Goal: Information Seeking & Learning: Compare options

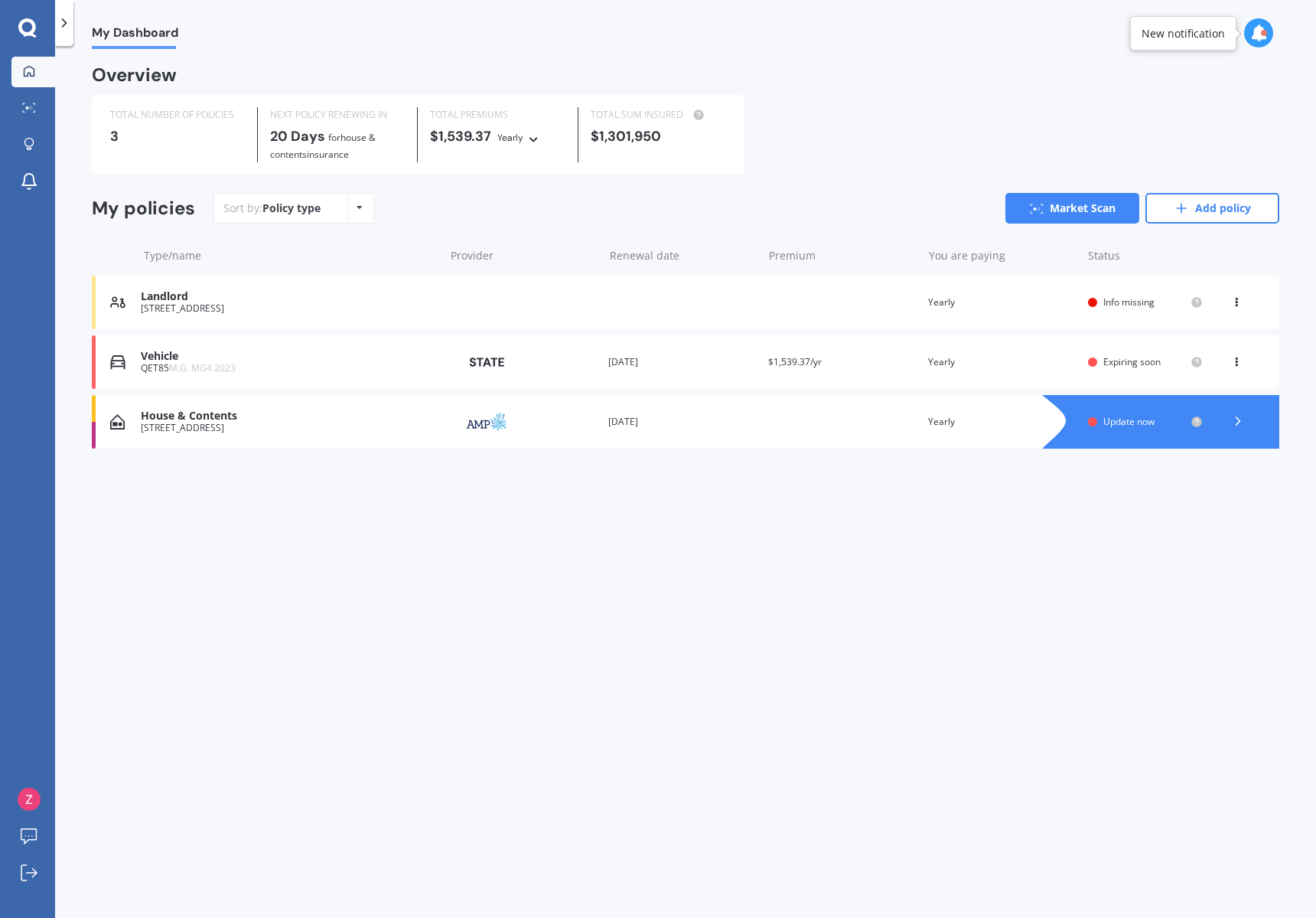
click at [644, 417] on div "Renewal date [DATE]" at bounding box center [681, 421] width 148 height 15
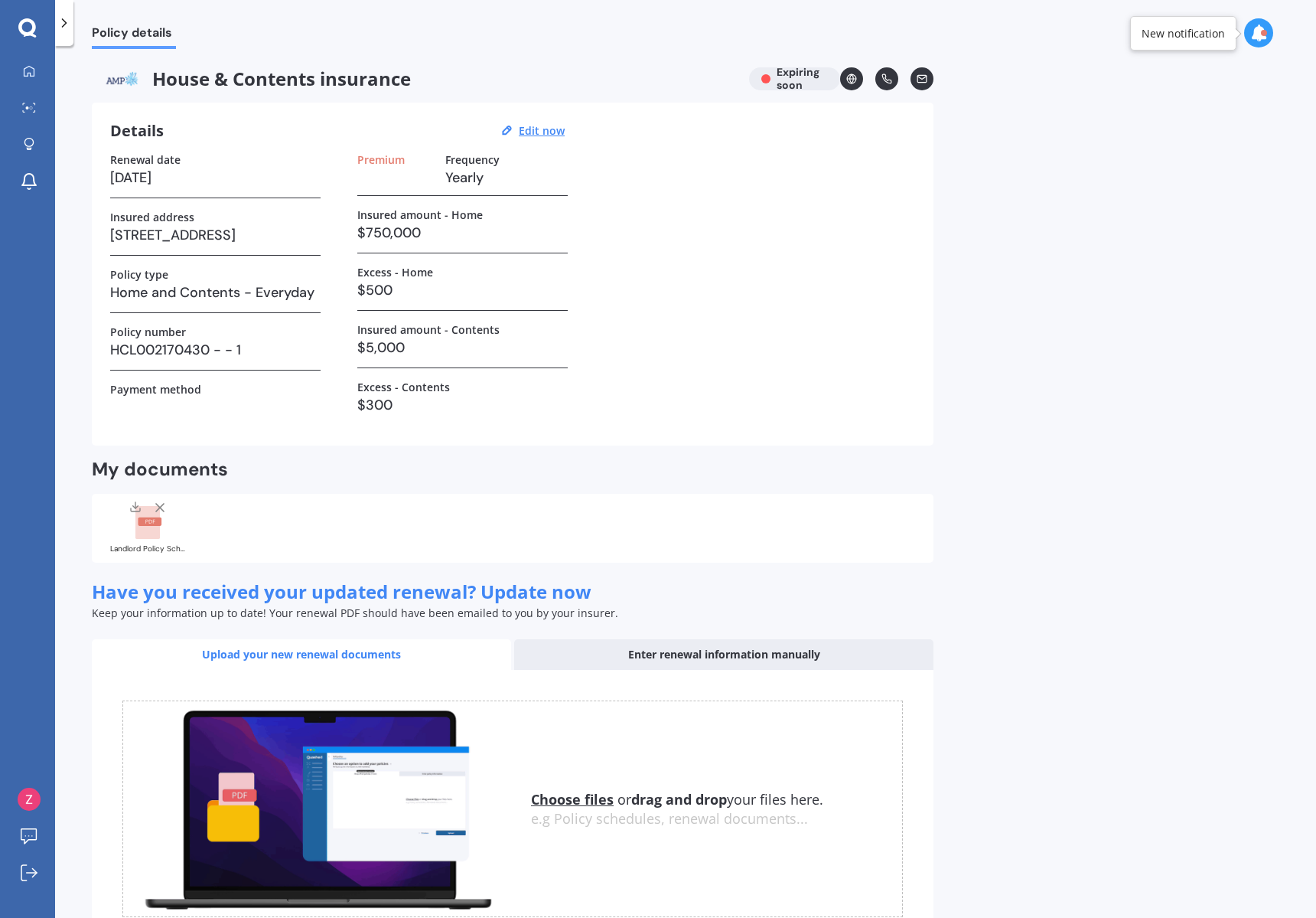
click at [800, 86] on div "House & Contents insurance Expiring soon" at bounding box center [512, 79] width 842 height 23
click at [858, 78] on link at bounding box center [851, 79] width 23 height 23
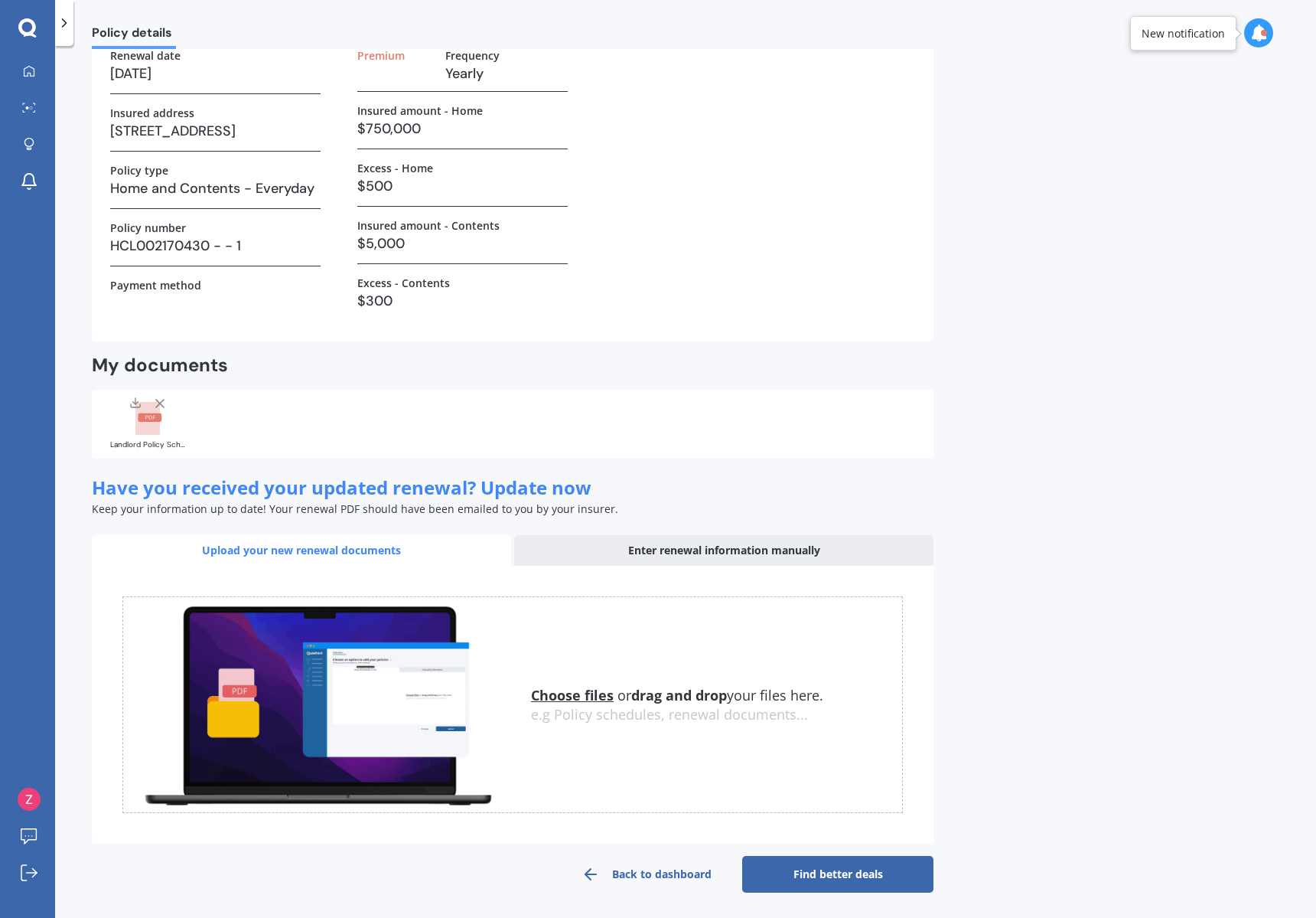
click at [842, 882] on link "Find better deals" at bounding box center [837, 874] width 192 height 37
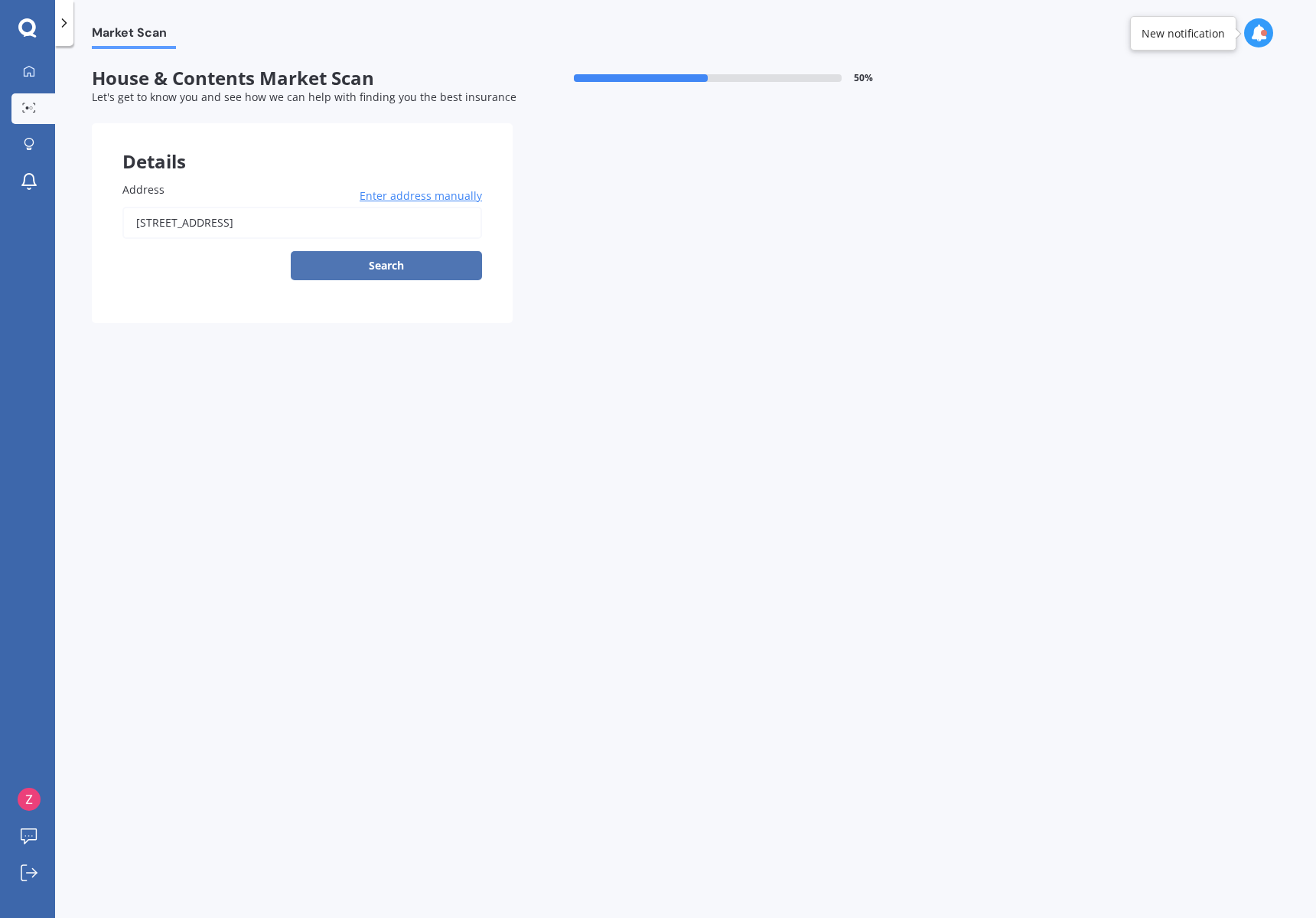
click at [427, 274] on button "Search" at bounding box center [386, 265] width 192 height 29
type input "[STREET_ADDRESS]"
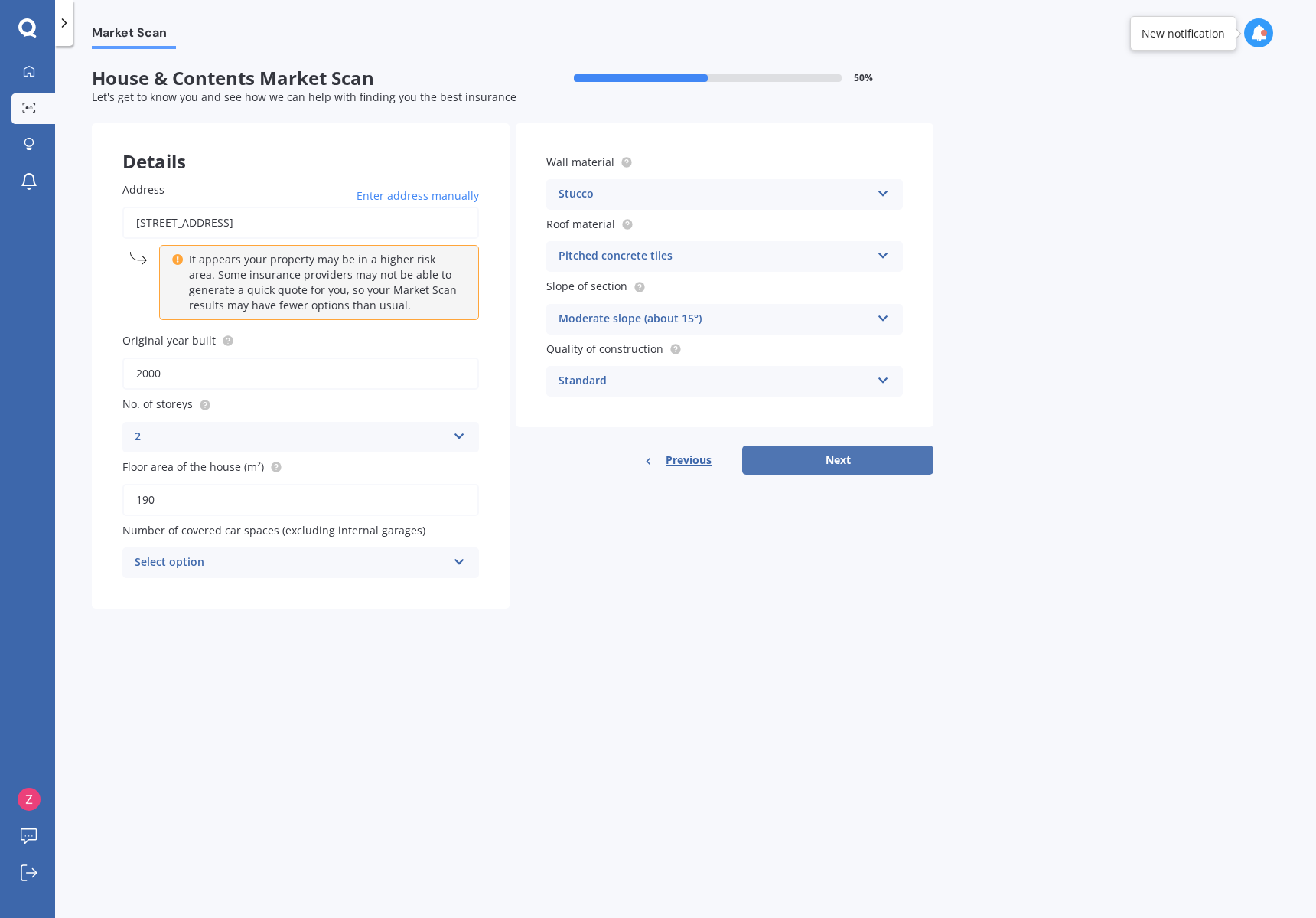
click at [840, 454] on button "Next" at bounding box center [837, 459] width 192 height 29
click at [355, 589] on div "Address [STREET_ADDRESS] Enter address manually It appears your property may be…" at bounding box center [301, 380] width 418 height 458
click at [354, 565] on div "Select option 0 1 2 3 4 5+" at bounding box center [301, 562] width 356 height 30
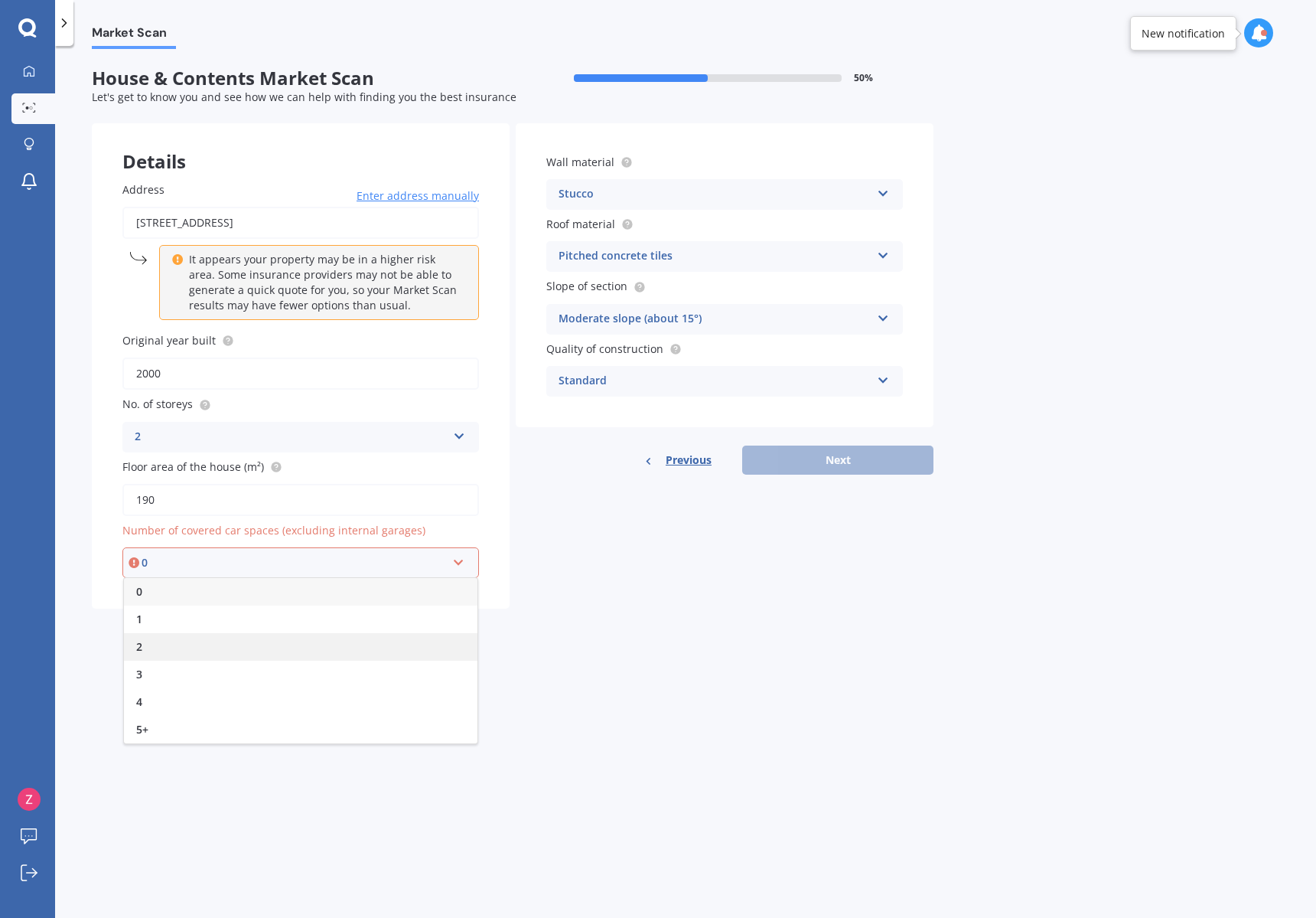
click at [288, 633] on div "2" at bounding box center [301, 646] width 354 height 28
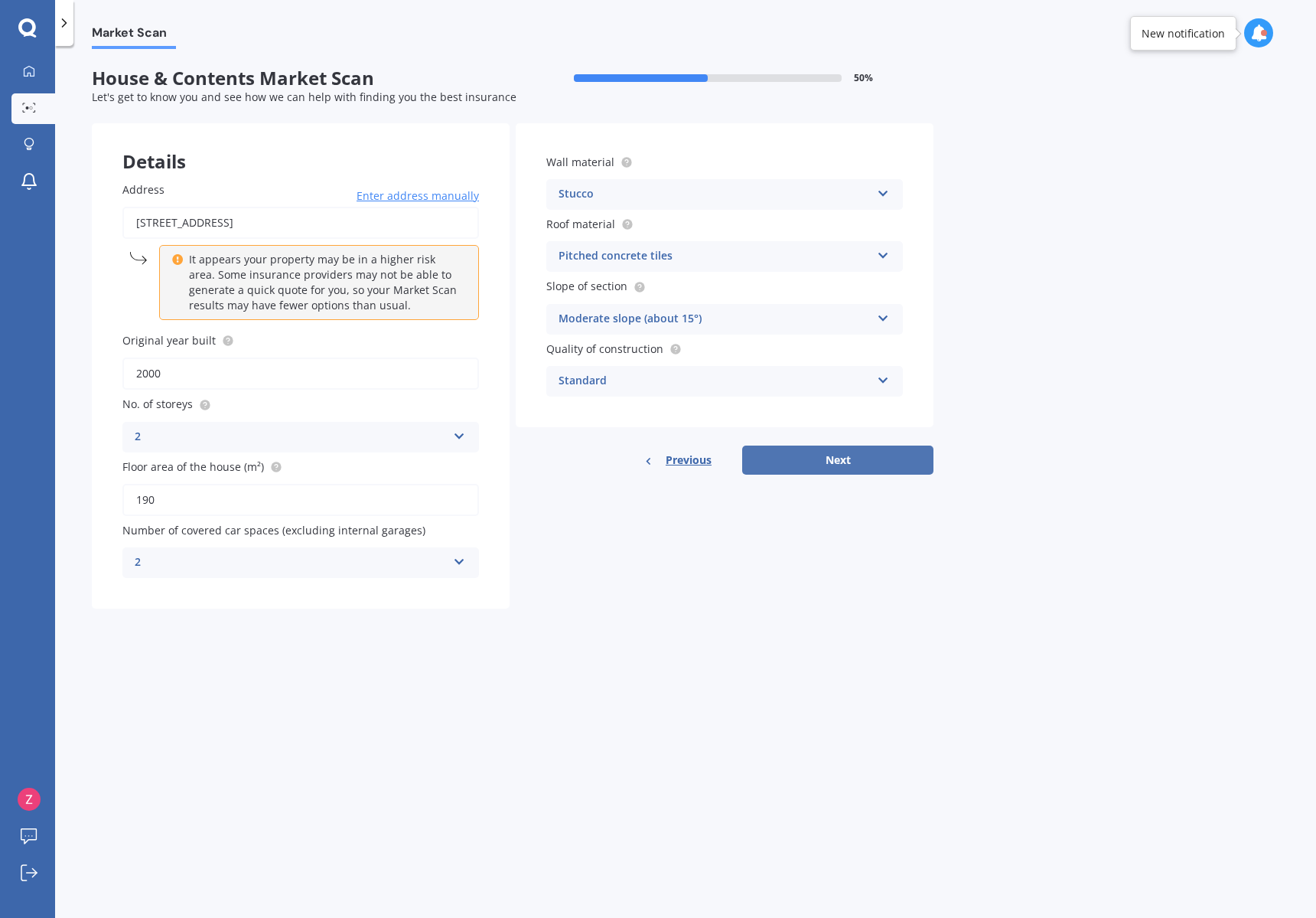
click at [794, 461] on button "Next" at bounding box center [837, 459] width 192 height 29
select select "15"
select select "11"
select select "1984"
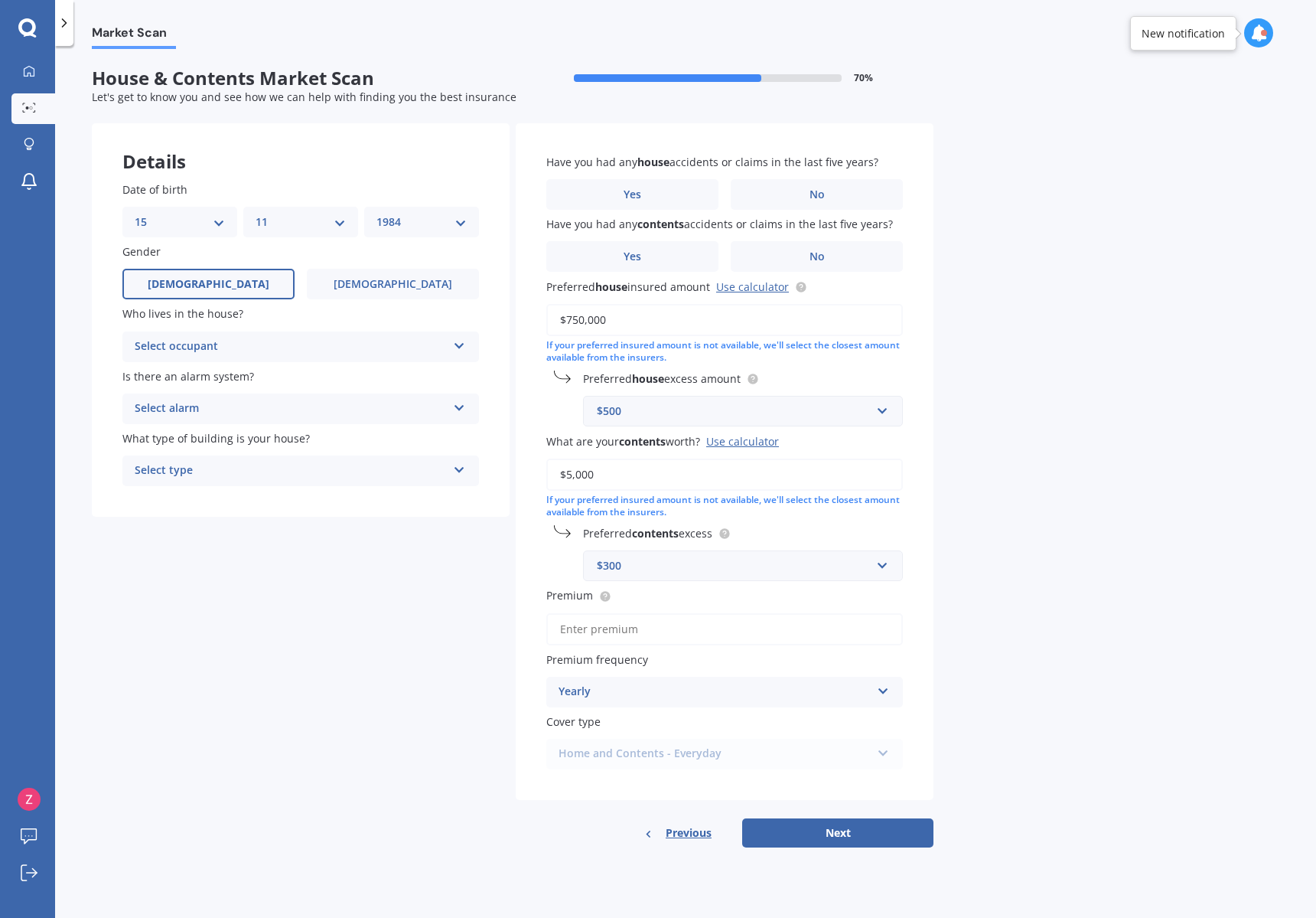
click at [235, 338] on div "Select occupant" at bounding box center [291, 347] width 312 height 19
click at [229, 375] on div "Owner" at bounding box center [301, 377] width 355 height 28
click at [257, 346] on div "Owner" at bounding box center [291, 347] width 312 height 19
click at [341, 512] on div "Date of birth DD 01 02 03 04 05 06 07 08 09 10 11 12 13 14 15 16 17 18 19 20 21…" at bounding box center [301, 334] width 418 height 366
click at [333, 399] on div "Select alarm" at bounding box center [291, 409] width 312 height 19
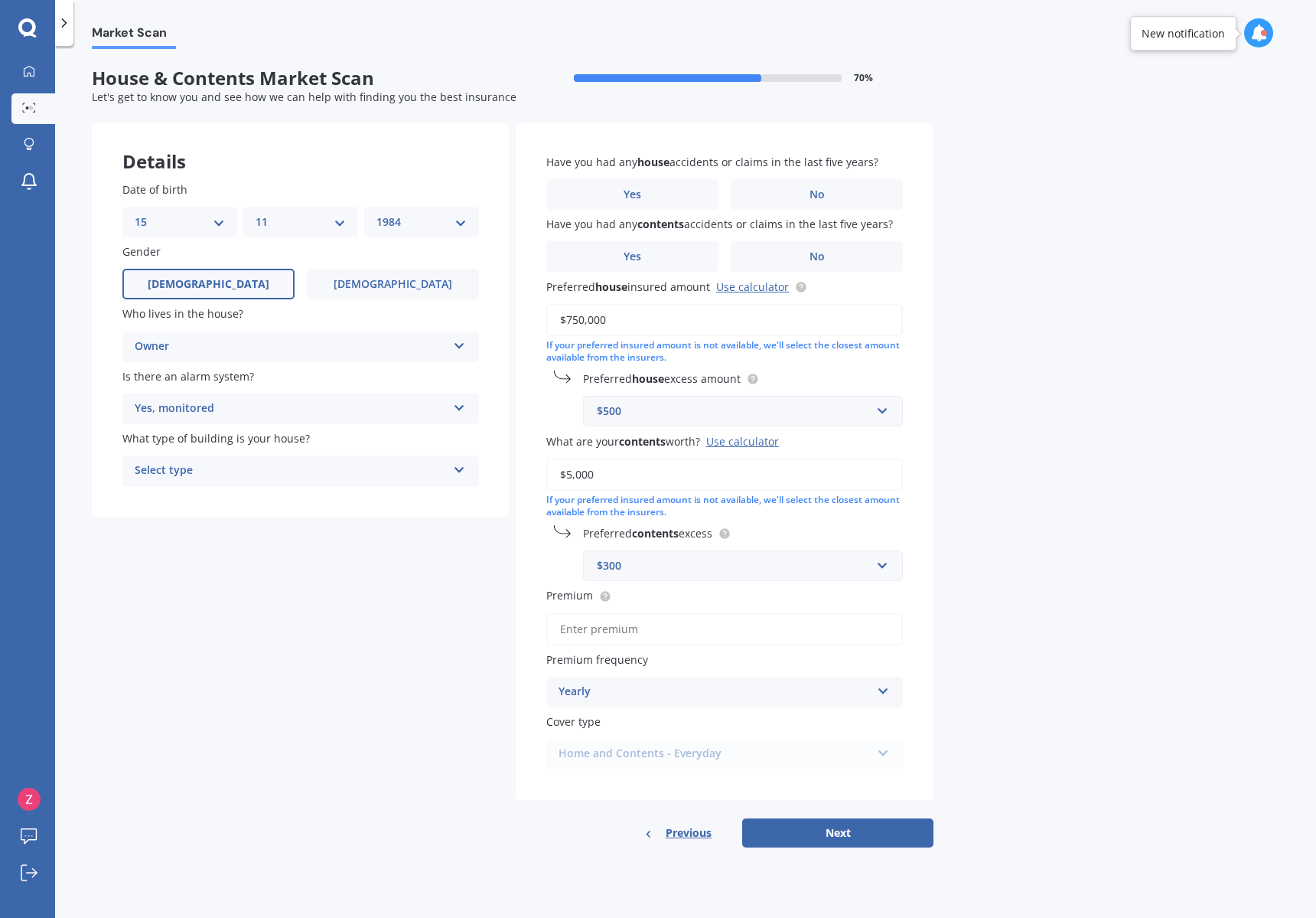
drag, startPoint x: 452, startPoint y: 621, endPoint x: 323, endPoint y: 494, distance: 181.0
click at [448, 617] on div "Details Date of birth DD 01 02 03 04 05 06 07 08 09 10 11 12 13 14 15 16 17 18 …" at bounding box center [512, 485] width 842 height 724
click at [685, 818] on div "Previous" at bounding box center [678, 833] width 68 height 29
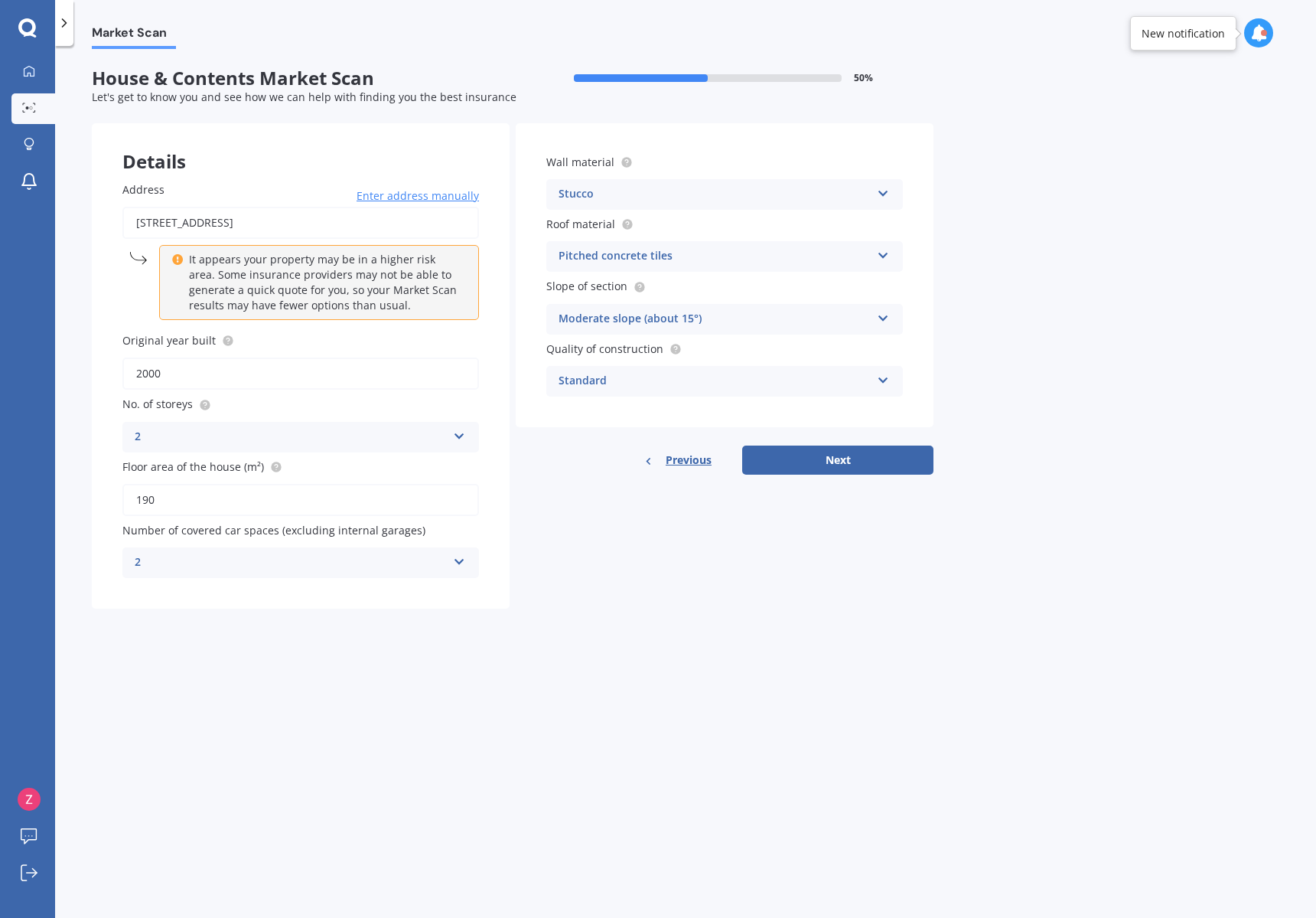
click at [687, 453] on span "Previous" at bounding box center [688, 459] width 46 height 23
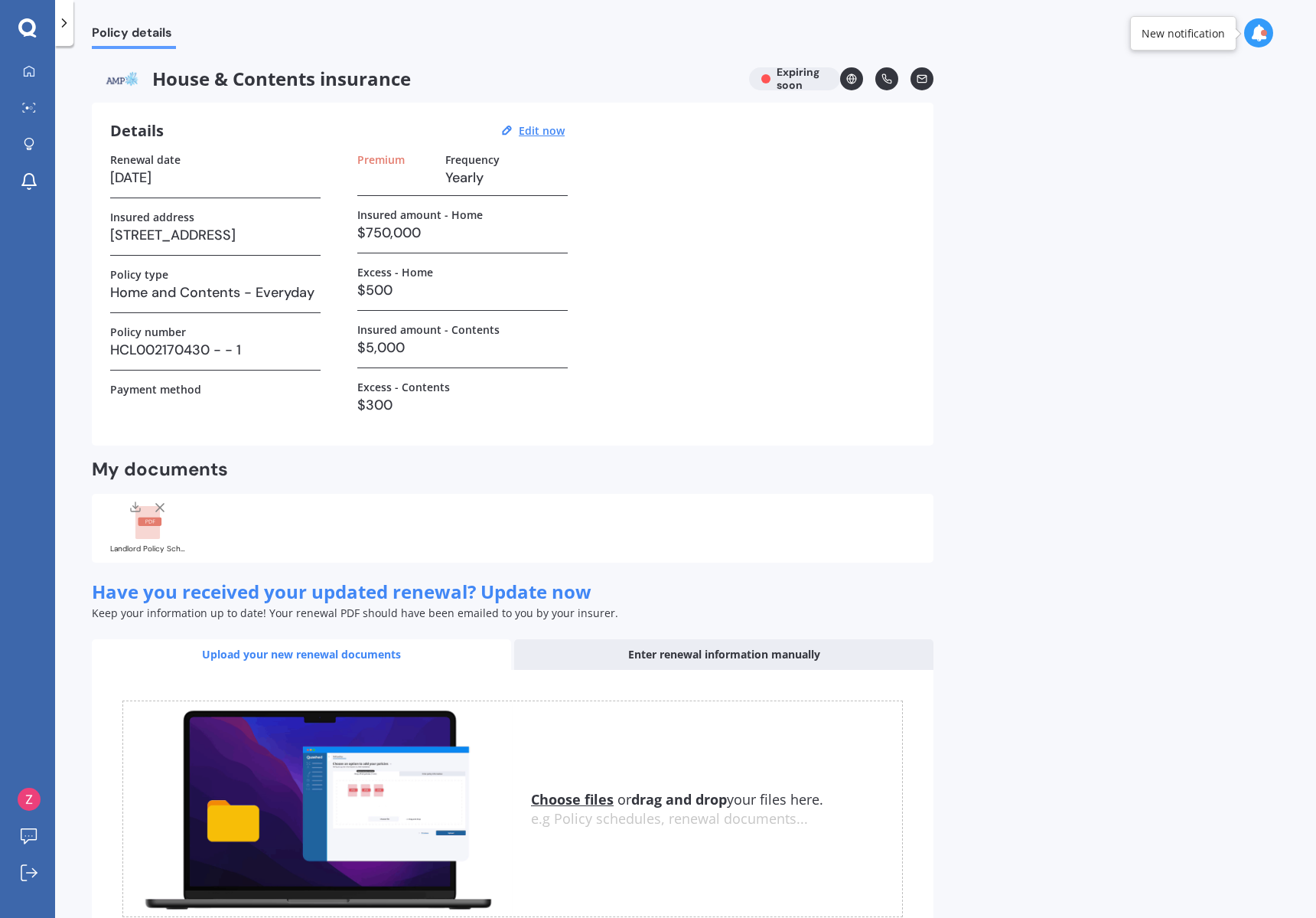
click at [176, 296] on h3 "Home and Contents - Everyday" at bounding box center [215, 292] width 210 height 23
click at [533, 132] on u "Edit now" at bounding box center [541, 130] width 46 height 14
select select "26"
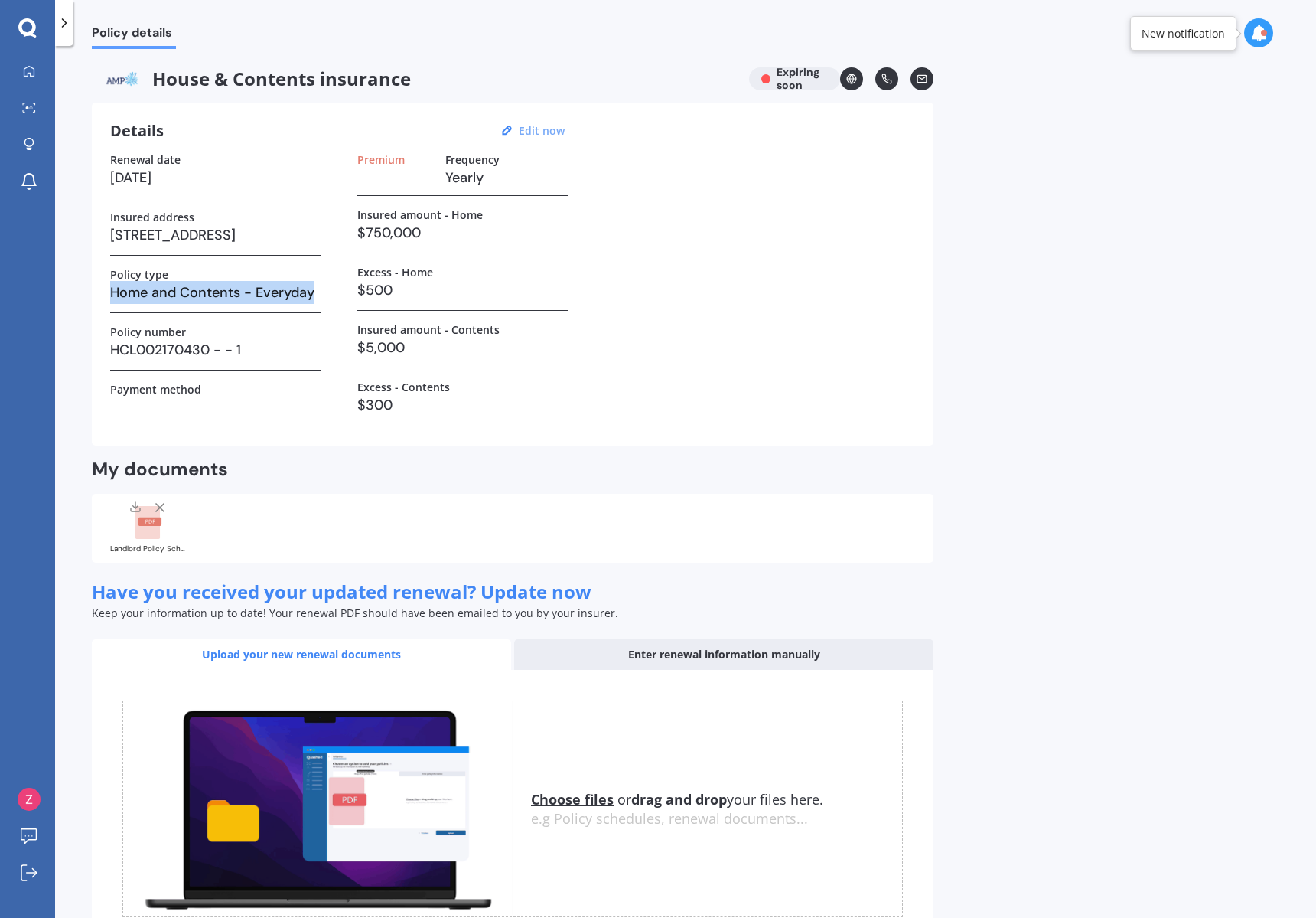
select select "09"
select select "2025"
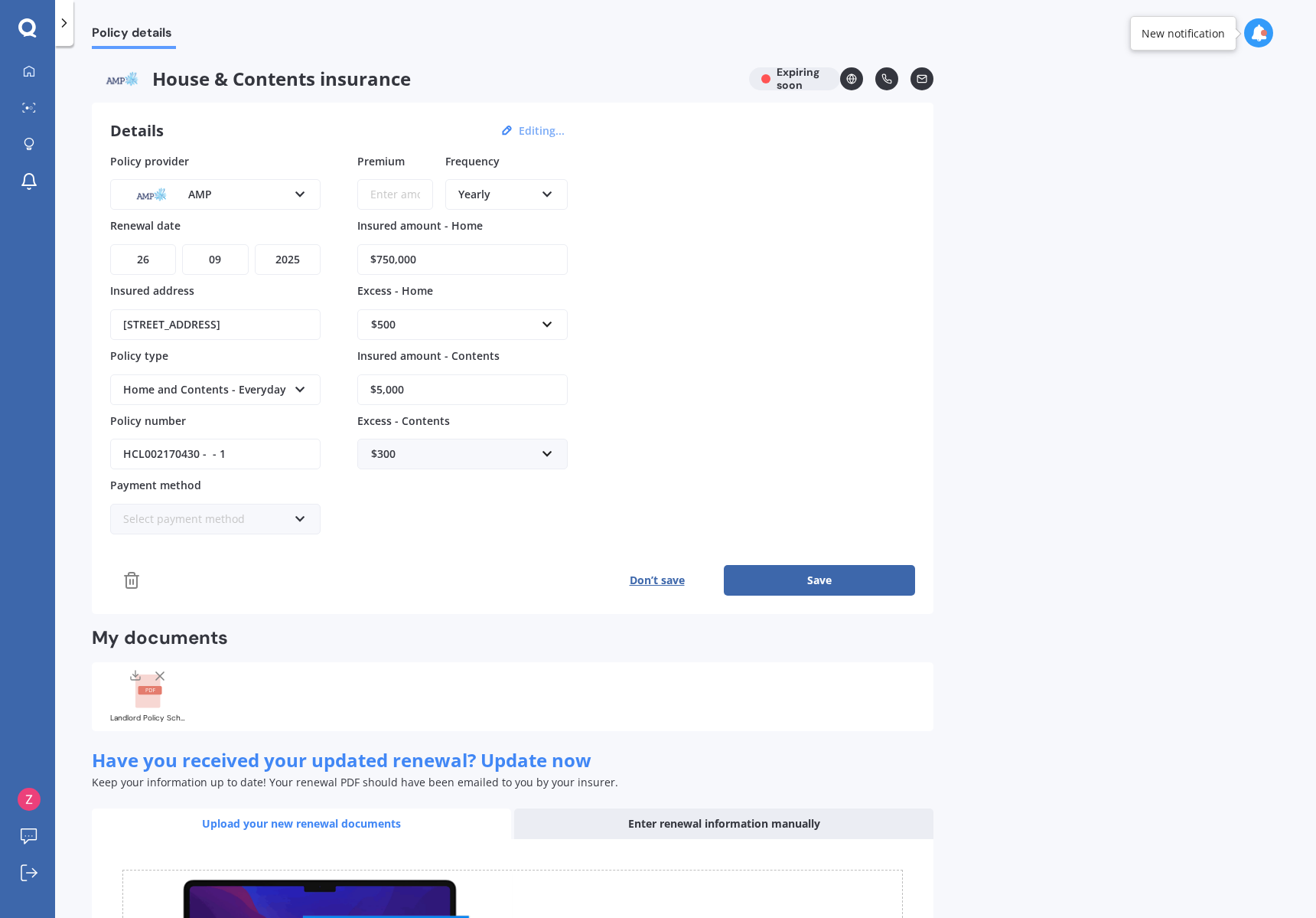
click at [258, 388] on div "Home and Contents - Everyday" at bounding box center [205, 389] width 165 height 17
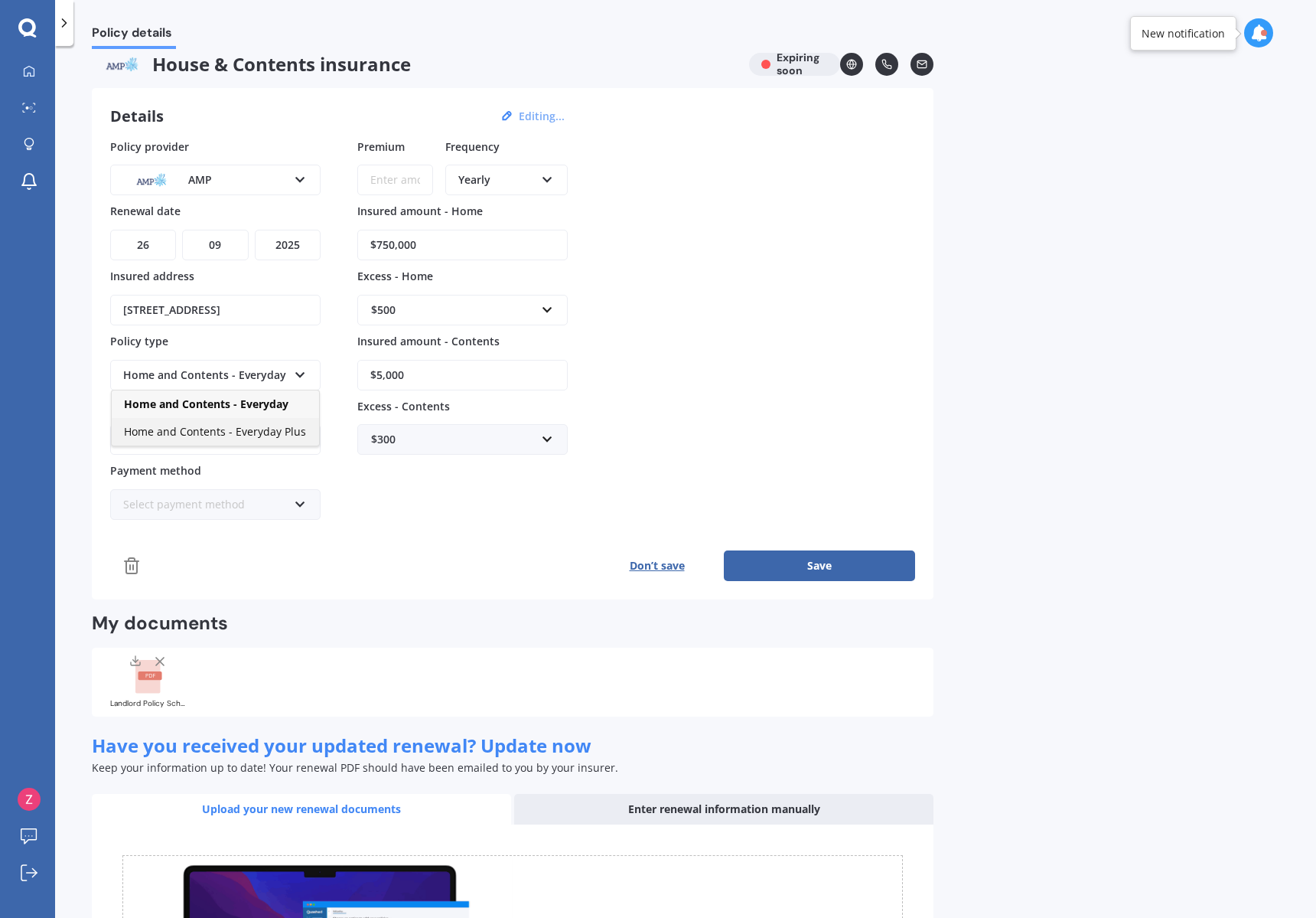
scroll to position [4, 0]
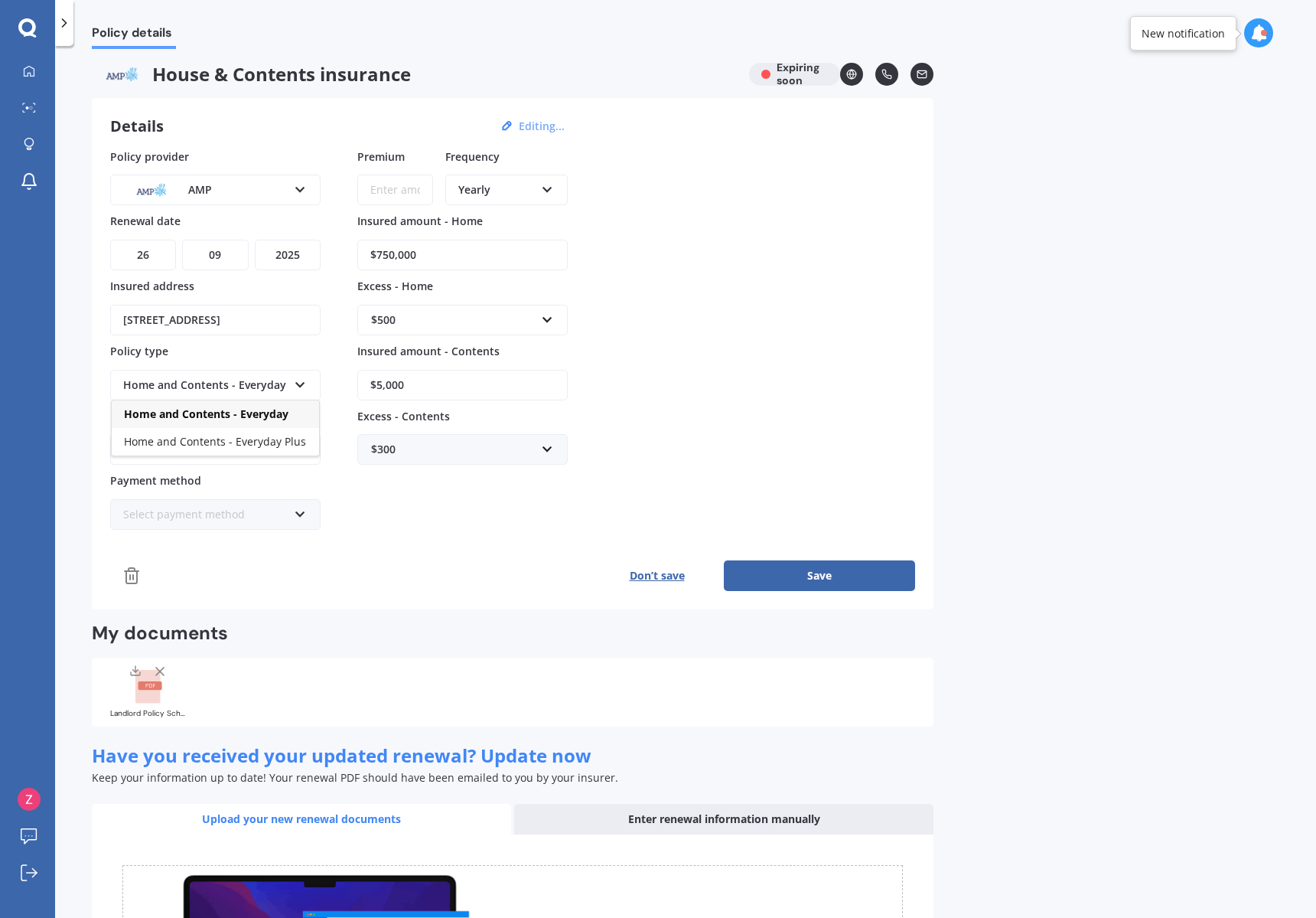
click at [490, 568] on div "Don’t save Save" at bounding box center [512, 575] width 804 height 30
click at [650, 574] on button "Don’t save" at bounding box center [657, 575] width 134 height 30
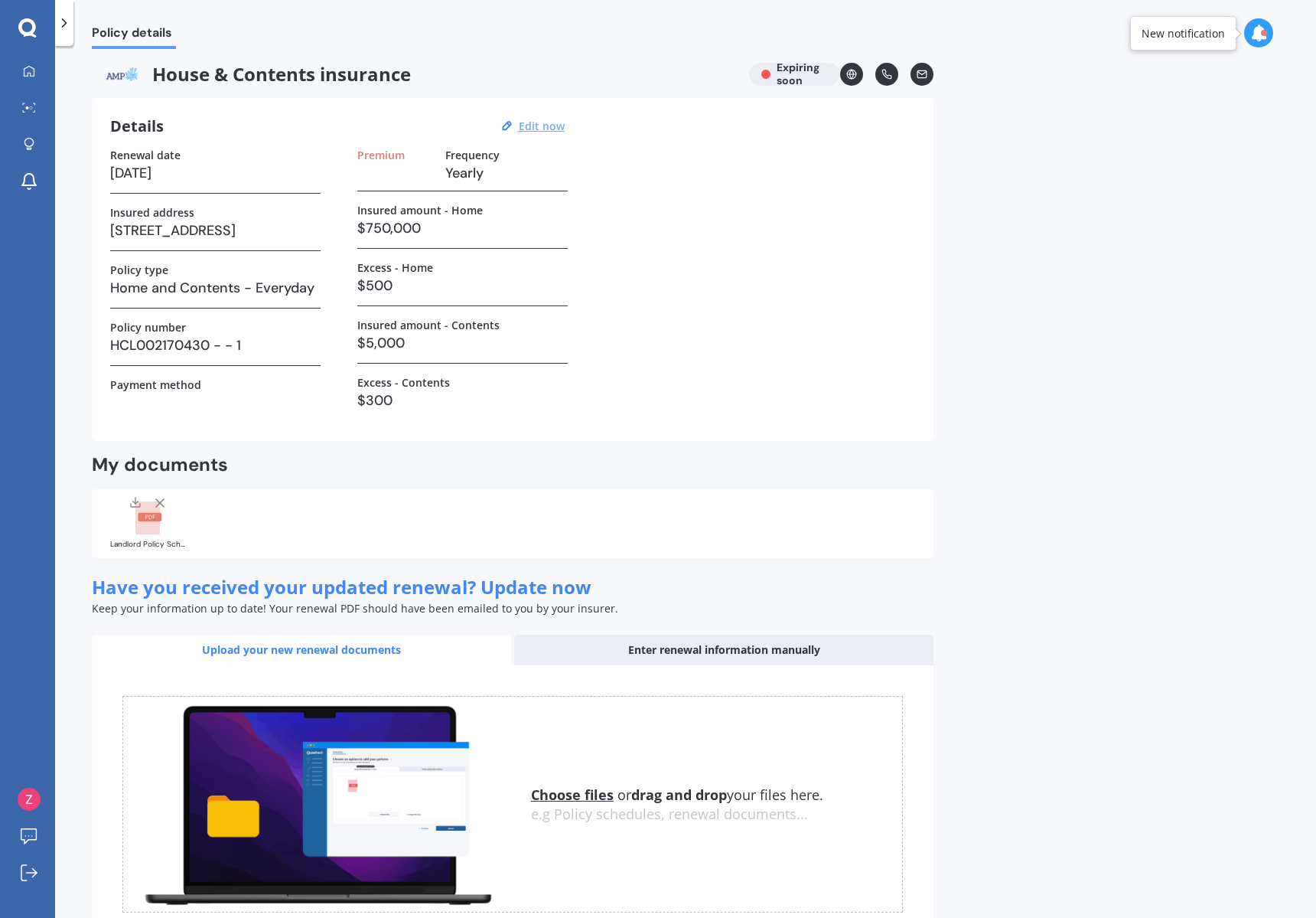
scroll to position [104, 0]
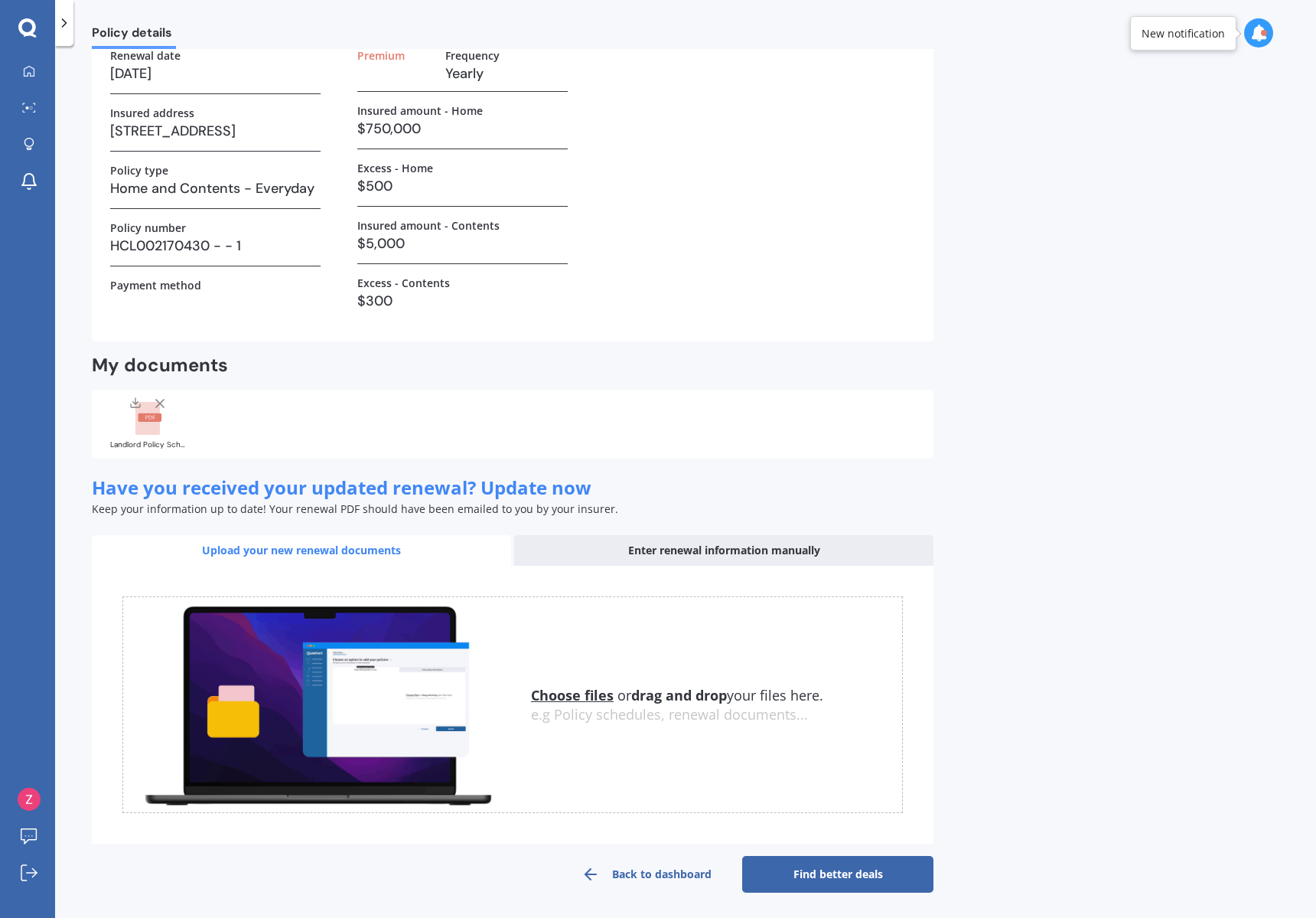
click at [853, 867] on link "Find better deals" at bounding box center [837, 874] width 192 height 37
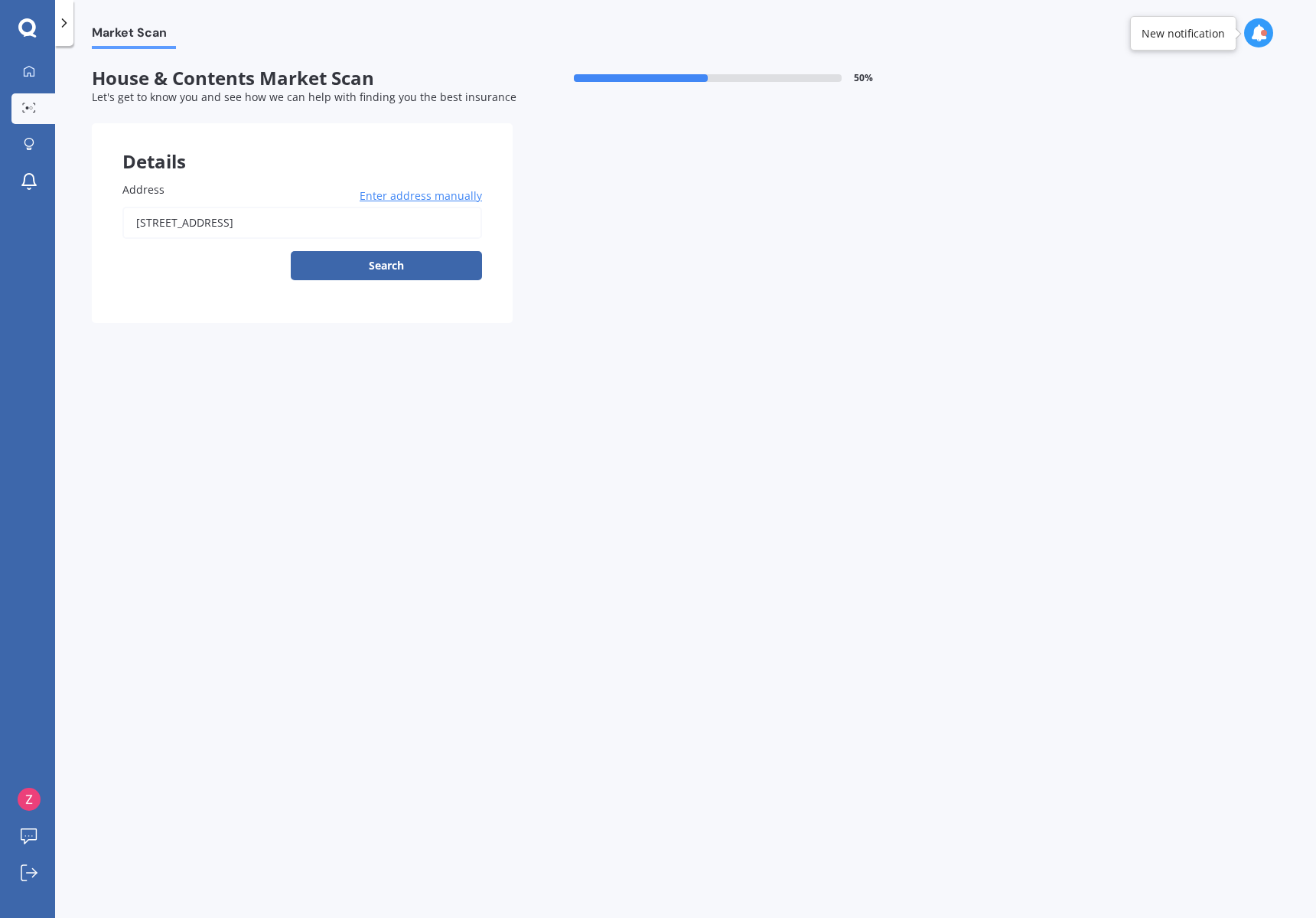
click at [370, 233] on input "[STREET_ADDRESS]" at bounding box center [302, 223] width 360 height 32
type input "[STREET_ADDRESS]"
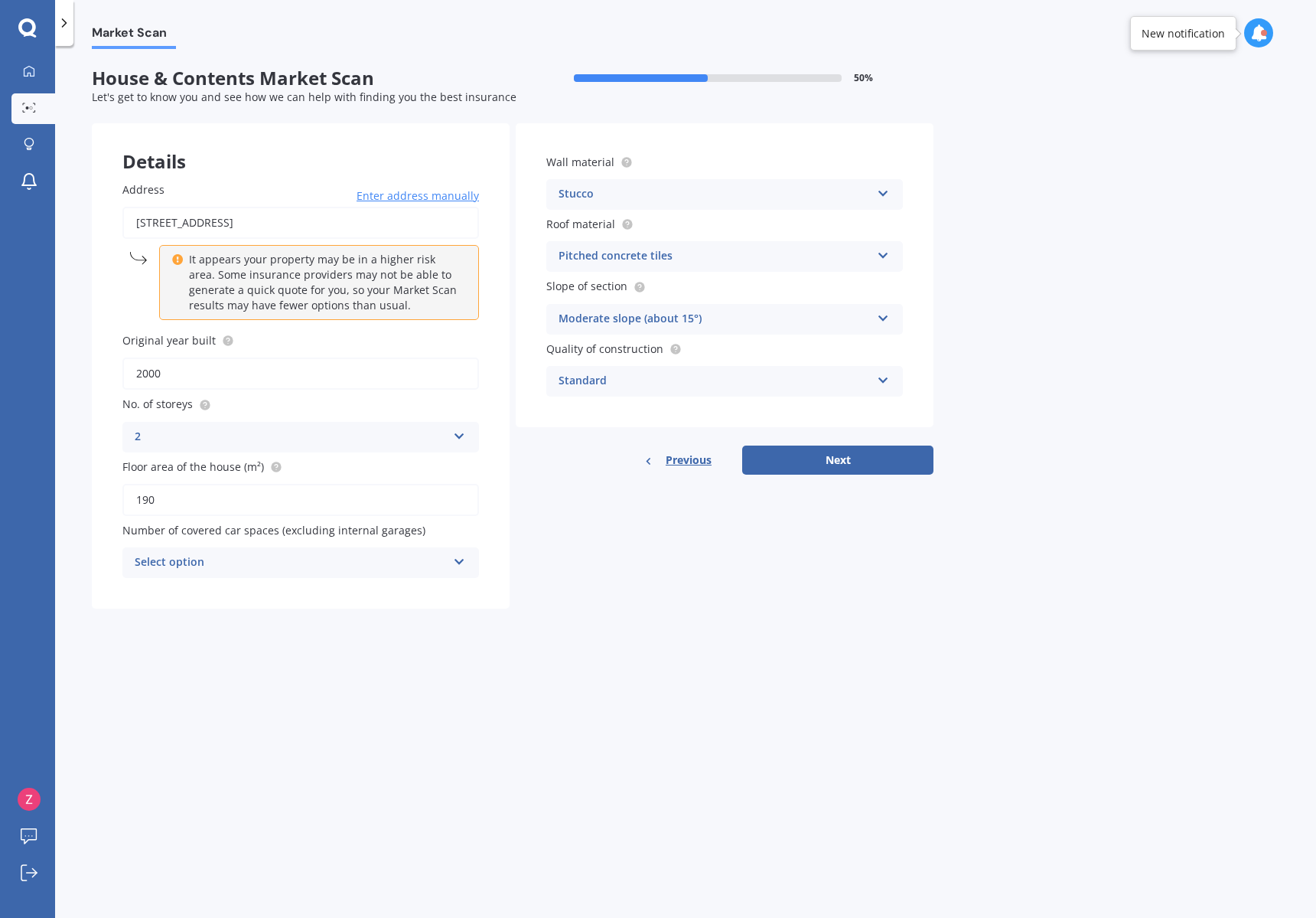
click at [474, 529] on div "Number of covered car spaces (excluding internal garages) Select option 0 1 2 3…" at bounding box center [301, 550] width 356 height 56
click at [366, 583] on div "Address [STREET_ADDRESS] Enter address manually It appears your property may be…" at bounding box center [301, 380] width 418 height 458
click at [357, 565] on div "Select option 0 1 2 3 4 5+" at bounding box center [301, 562] width 356 height 30
click at [380, 649] on div "2" at bounding box center [301, 647] width 355 height 28
click at [841, 469] on button "Next" at bounding box center [837, 459] width 192 height 29
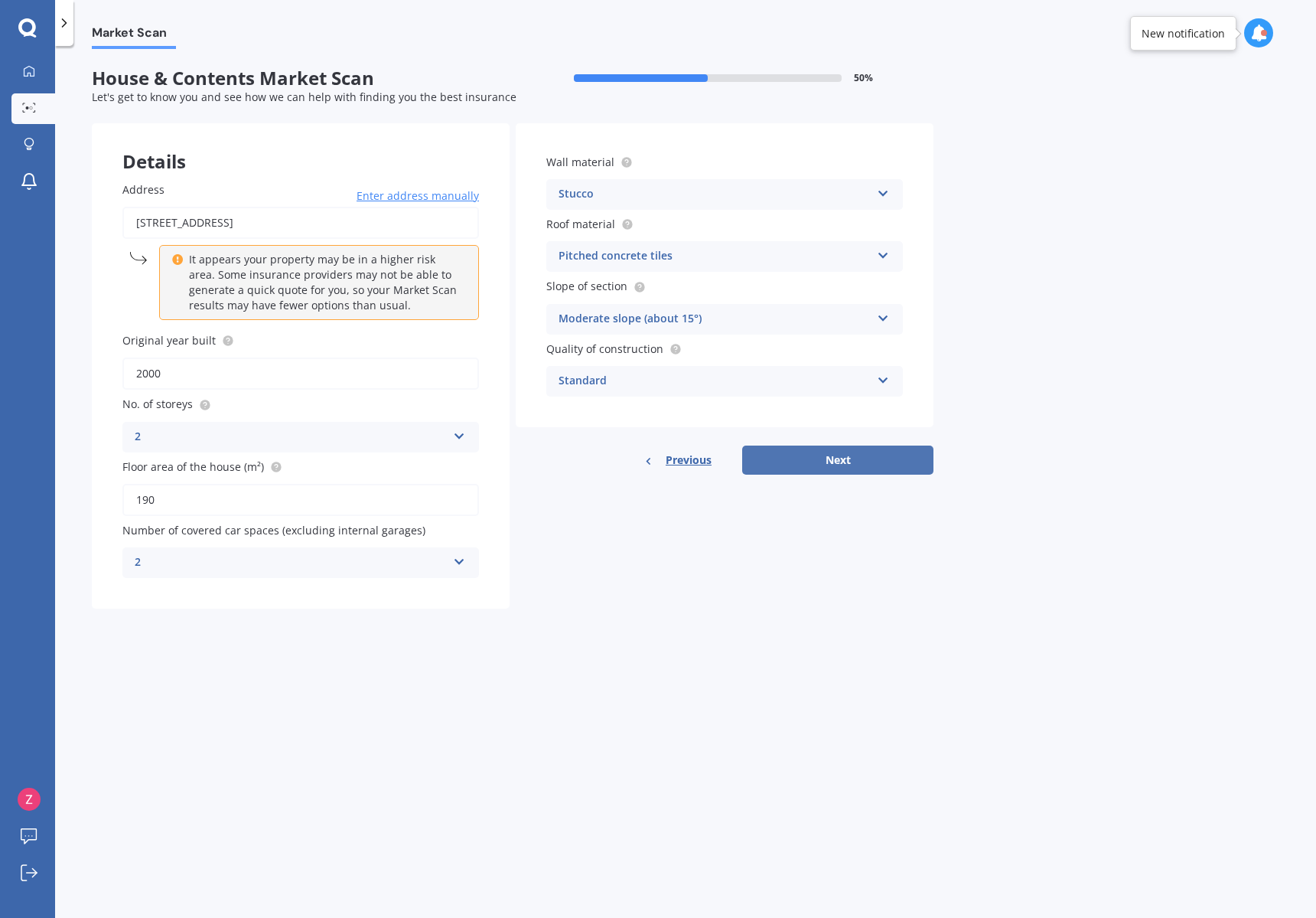
select select "15"
select select "11"
select select "1984"
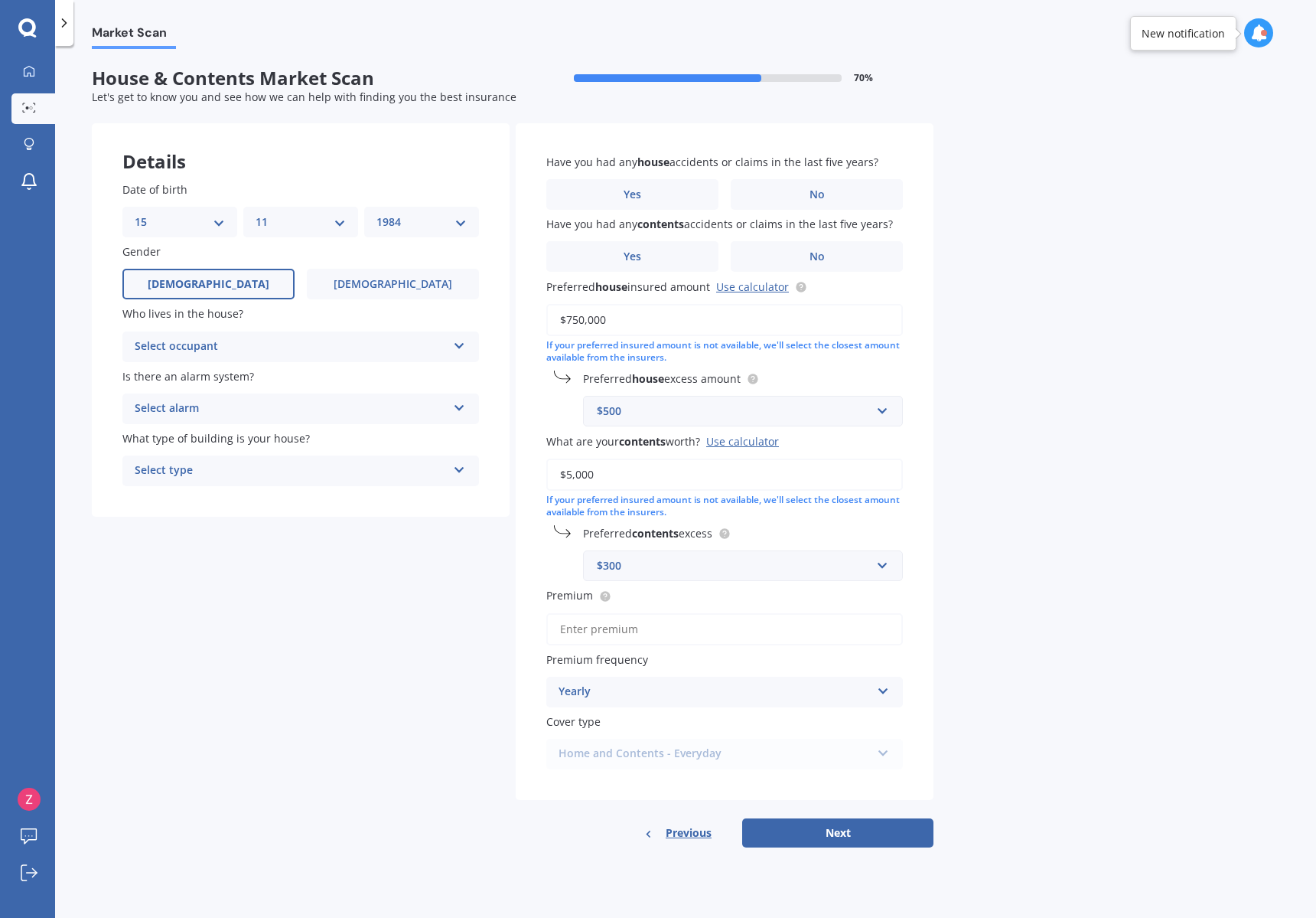
click at [241, 407] on div "Select alarm" at bounding box center [291, 409] width 312 height 19
click at [217, 480] on div "No" at bounding box center [301, 493] width 355 height 28
click at [227, 339] on div "Select occupant" at bounding box center [291, 347] width 312 height 19
click at [224, 367] on div "Owner" at bounding box center [301, 377] width 355 height 28
click at [232, 475] on div "Select type" at bounding box center [291, 470] width 312 height 19
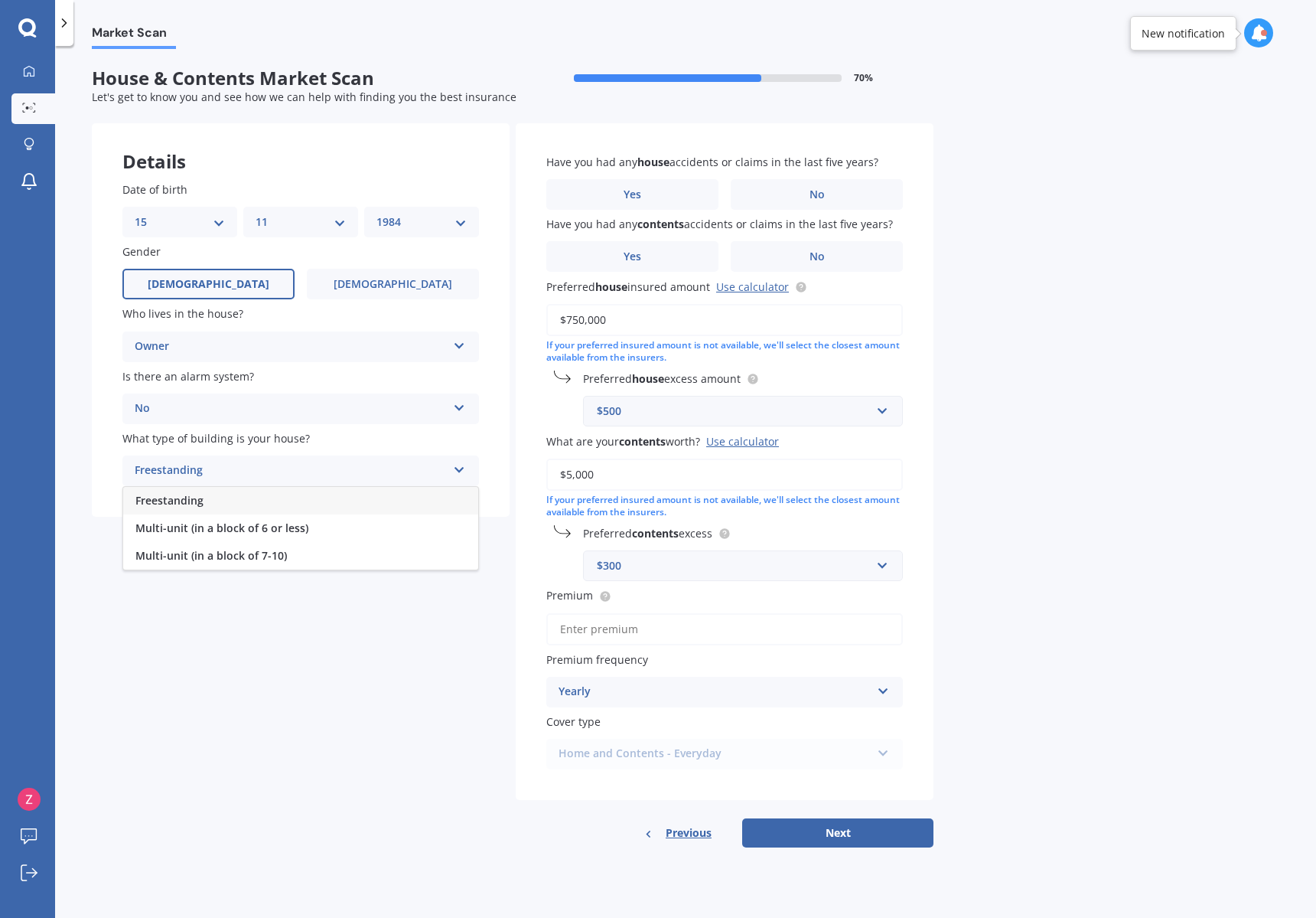
click at [252, 500] on div "Freestanding" at bounding box center [301, 500] width 355 height 28
click at [854, 818] on button "Next" at bounding box center [837, 833] width 192 height 29
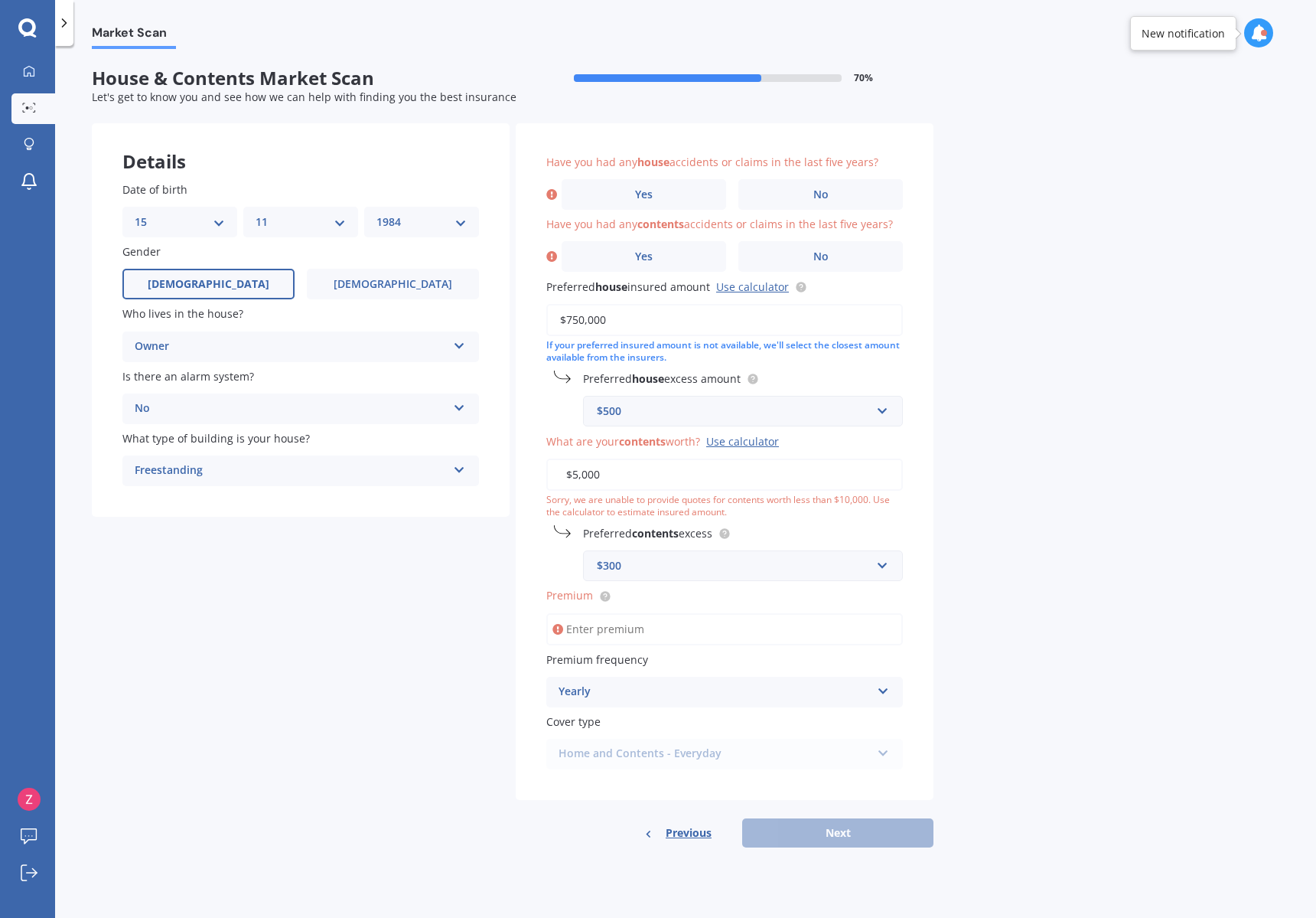
click at [674, 485] on input "$5,000" at bounding box center [724, 475] width 356 height 32
click at [903, 476] on div "Have you had any house accidents or claims in the last five years? Yes No Have …" at bounding box center [724, 461] width 418 height 676
click at [697, 473] on input "$5,000" at bounding box center [724, 475] width 356 height 32
click at [667, 628] on input "Premium" at bounding box center [724, 629] width 356 height 32
click at [690, 193] on label "Yes" at bounding box center [643, 194] width 165 height 30
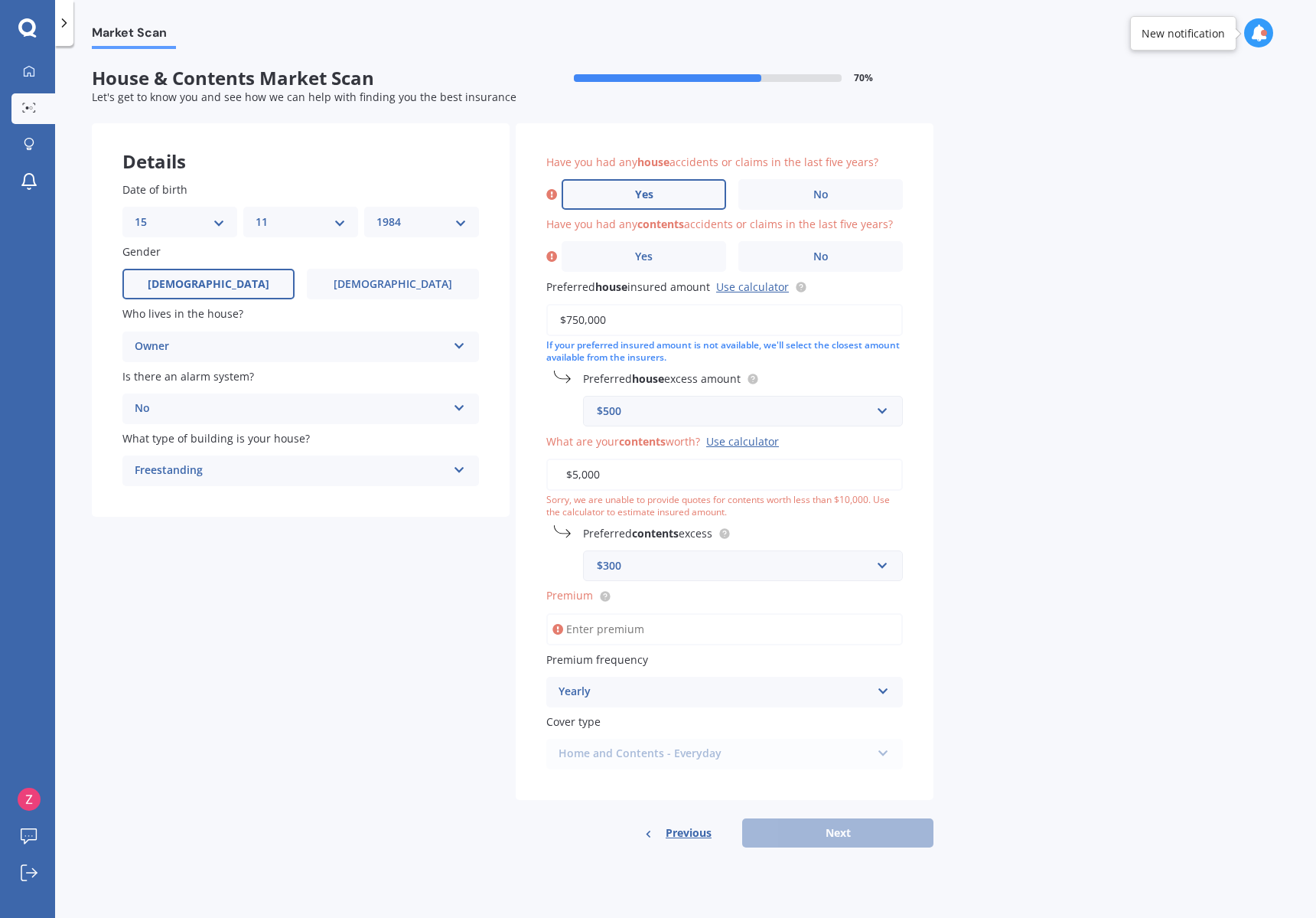
click at [0, 0] on input "Yes" at bounding box center [0, 0] width 0 height 0
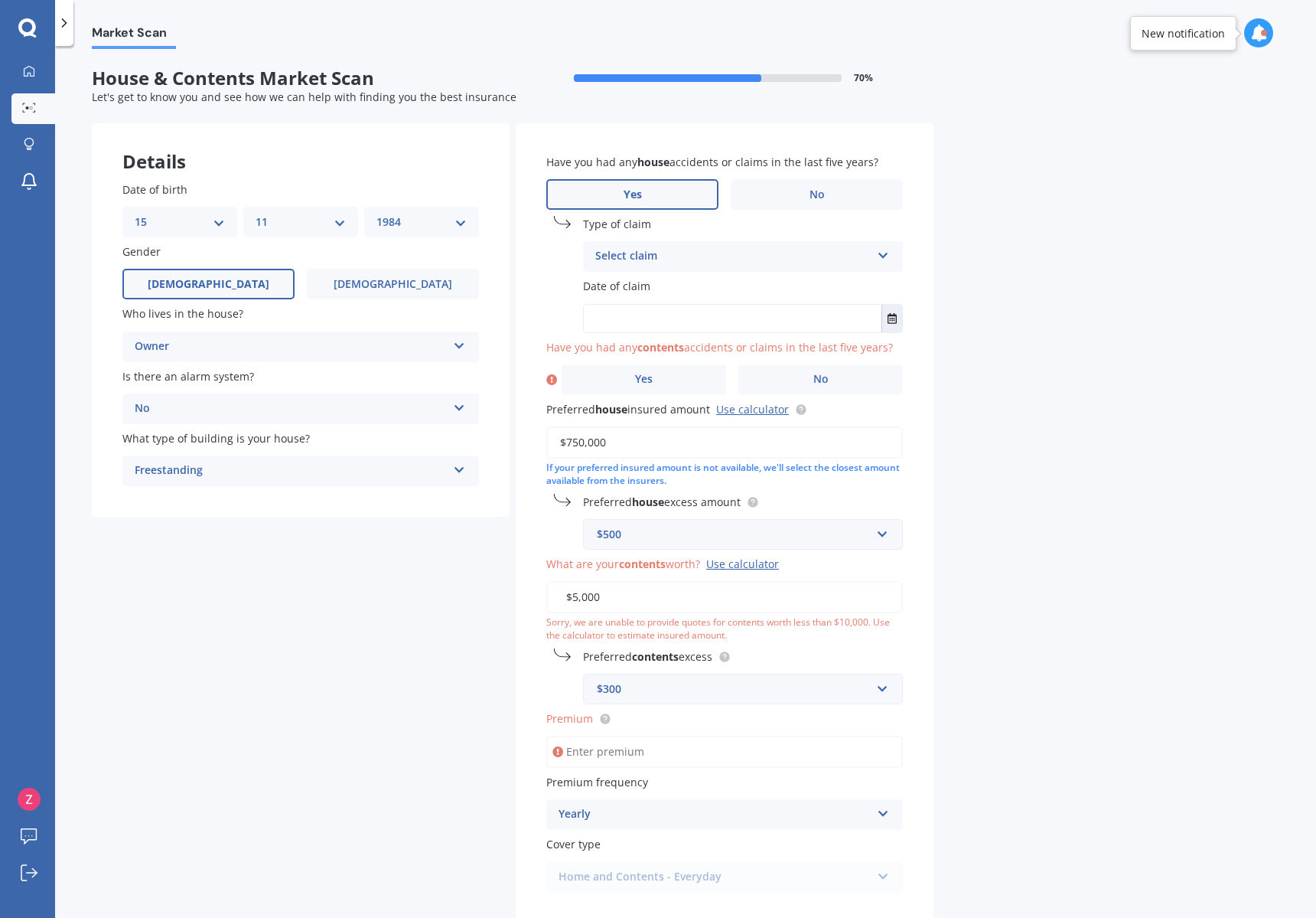
click at [673, 248] on div "Select claim" at bounding box center [733, 257] width 275 height 19
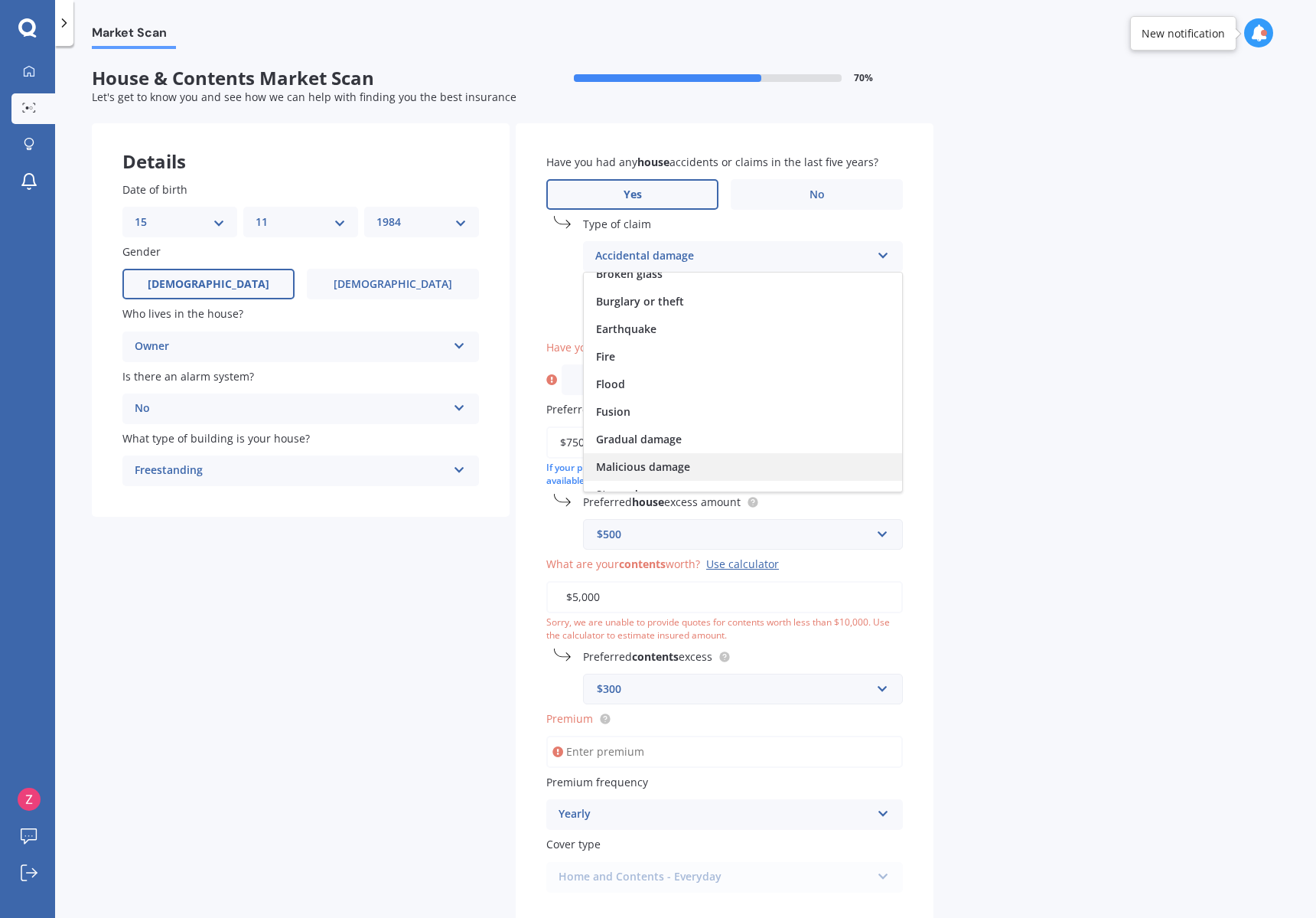
scroll to position [50, 0]
click at [728, 459] on div "Malicious damage" at bounding box center [742, 457] width 318 height 28
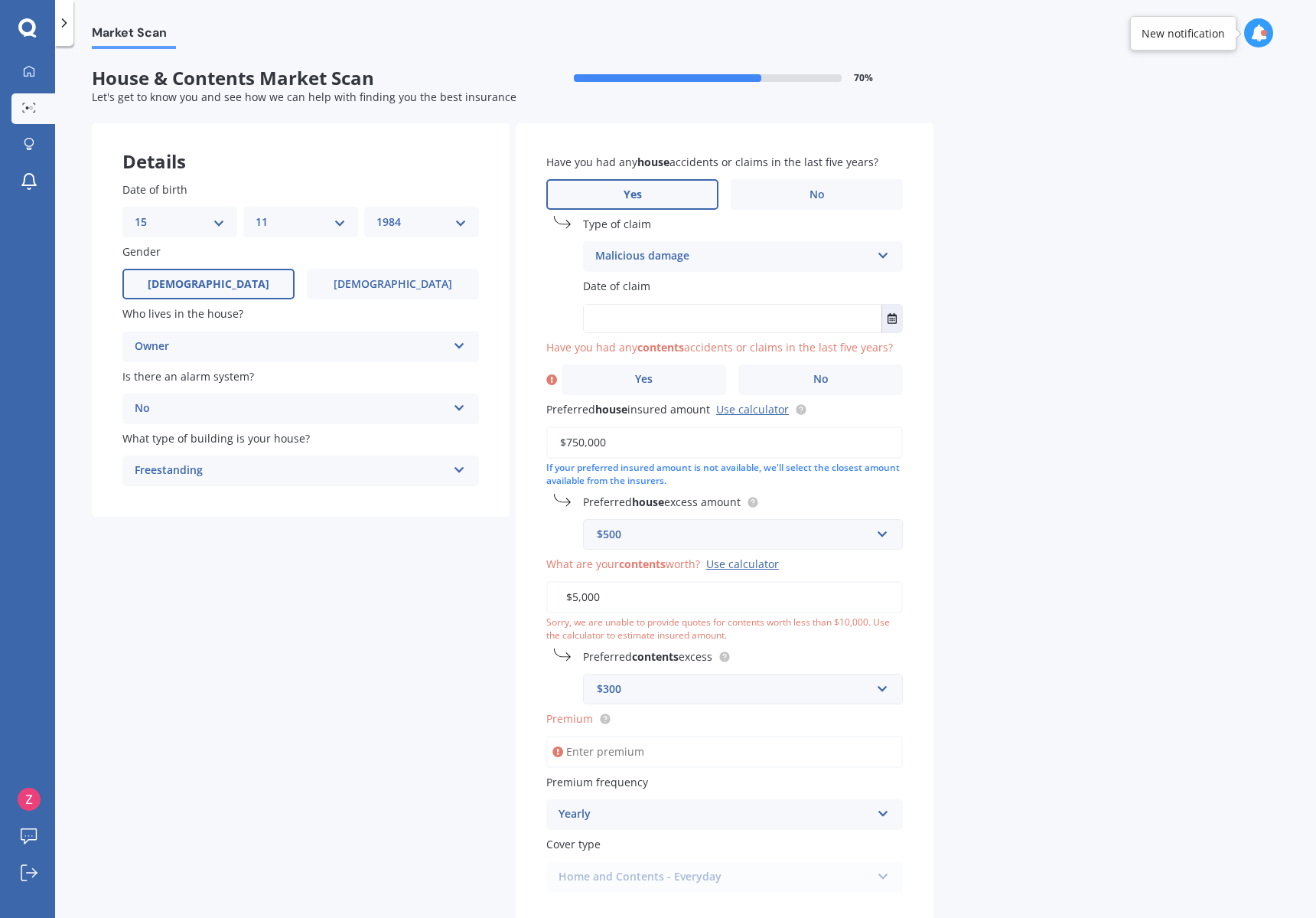
click at [802, 318] on input "text" at bounding box center [732, 318] width 298 height 28
click at [817, 196] on span "No" at bounding box center [817, 194] width 15 height 13
click at [0, 0] on input "No" at bounding box center [0, 0] width 0 height 0
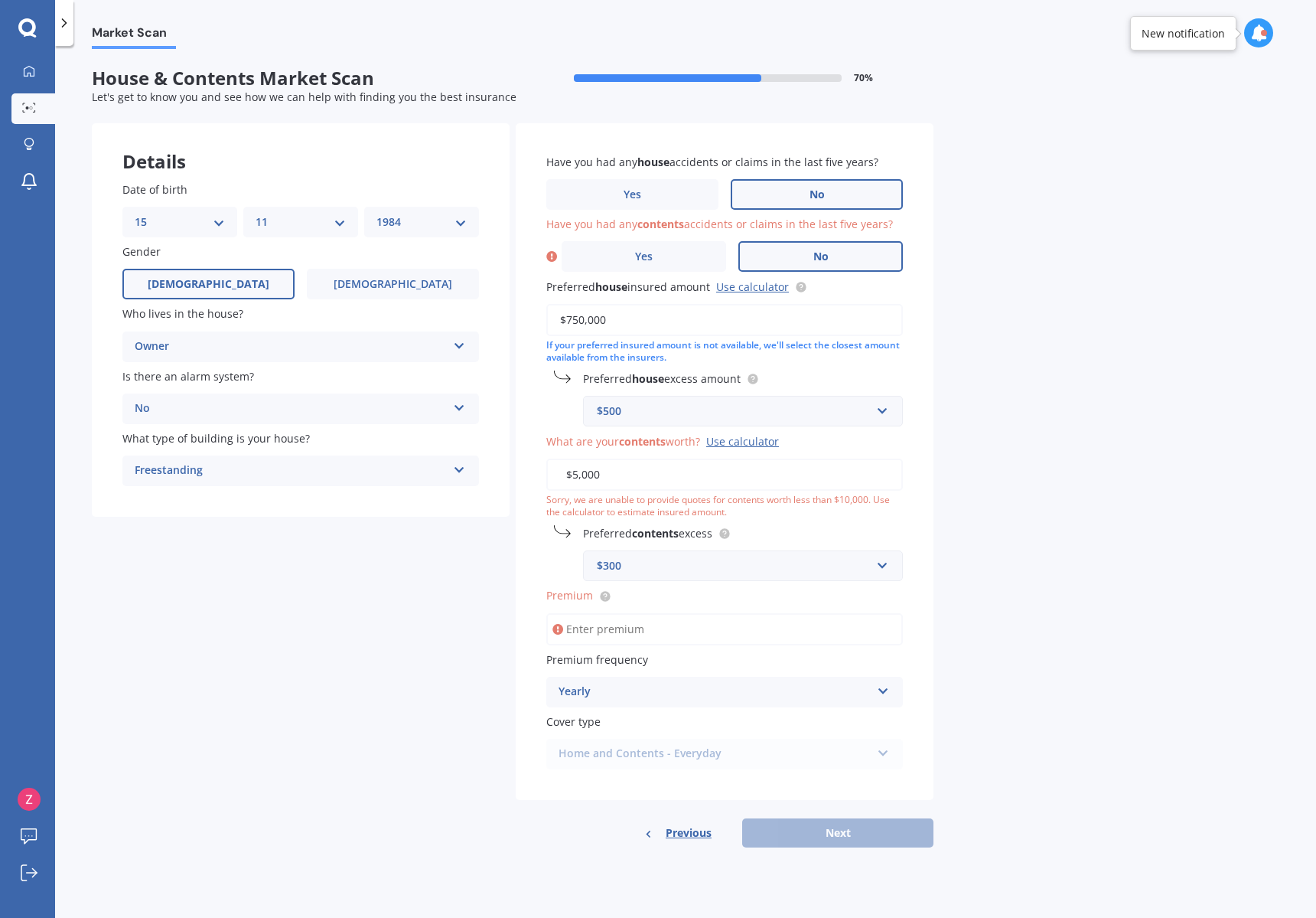
click at [817, 258] on span "No" at bounding box center [820, 256] width 15 height 13
click at [0, 0] on input "No" at bounding box center [0, 0] width 0 height 0
click at [685, 613] on input "Premium" at bounding box center [724, 629] width 356 height 32
click at [667, 632] on input "Premium" at bounding box center [724, 629] width 356 height 32
click at [820, 837] on div "Previous Next" at bounding box center [724, 833] width 418 height 29
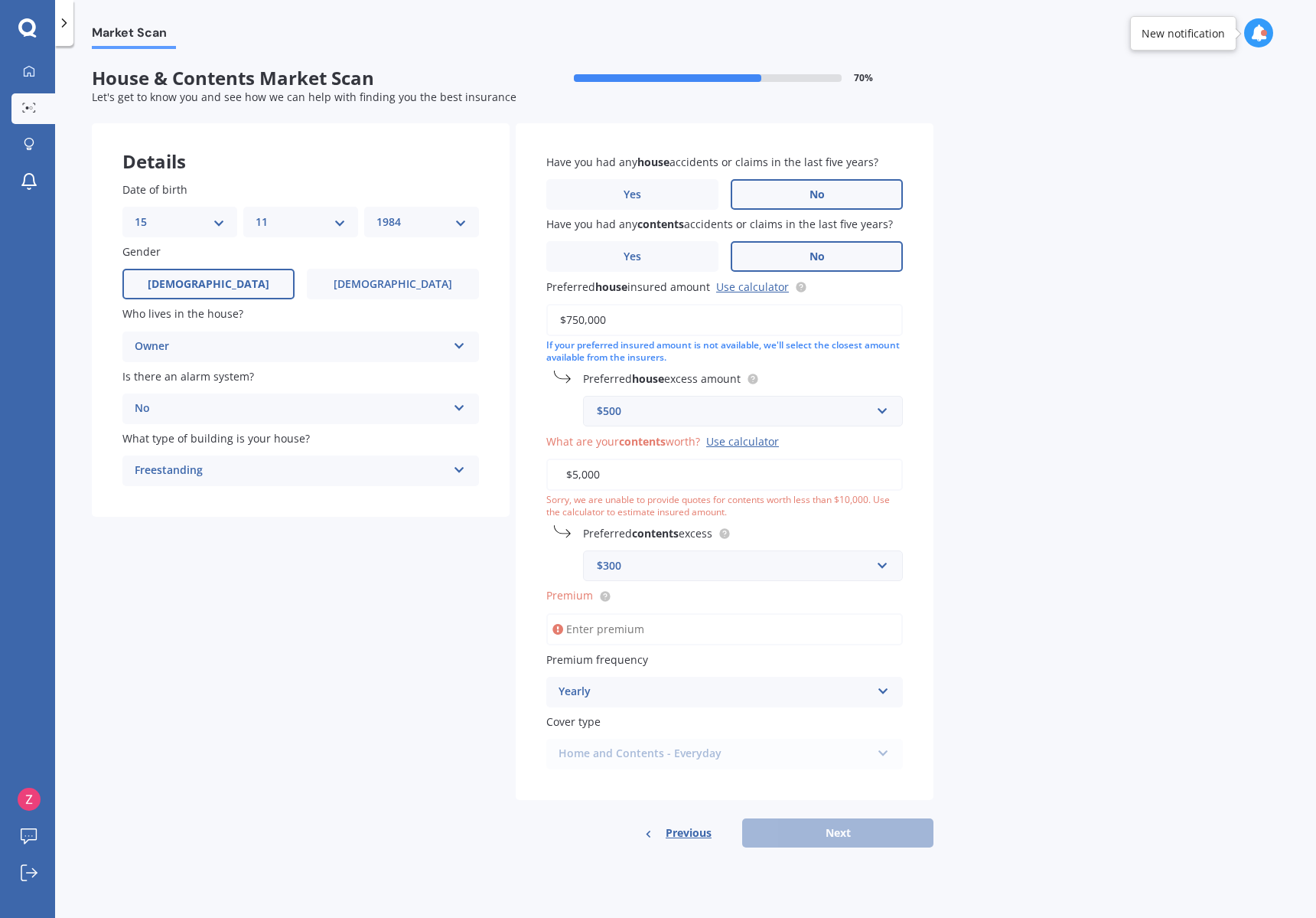
click at [645, 465] on input "$5,000" at bounding box center [724, 475] width 356 height 32
click at [631, 470] on input "$5,000" at bounding box center [724, 475] width 356 height 32
type input "$10,000"
click at [872, 830] on div "Previous Next" at bounding box center [724, 833] width 418 height 29
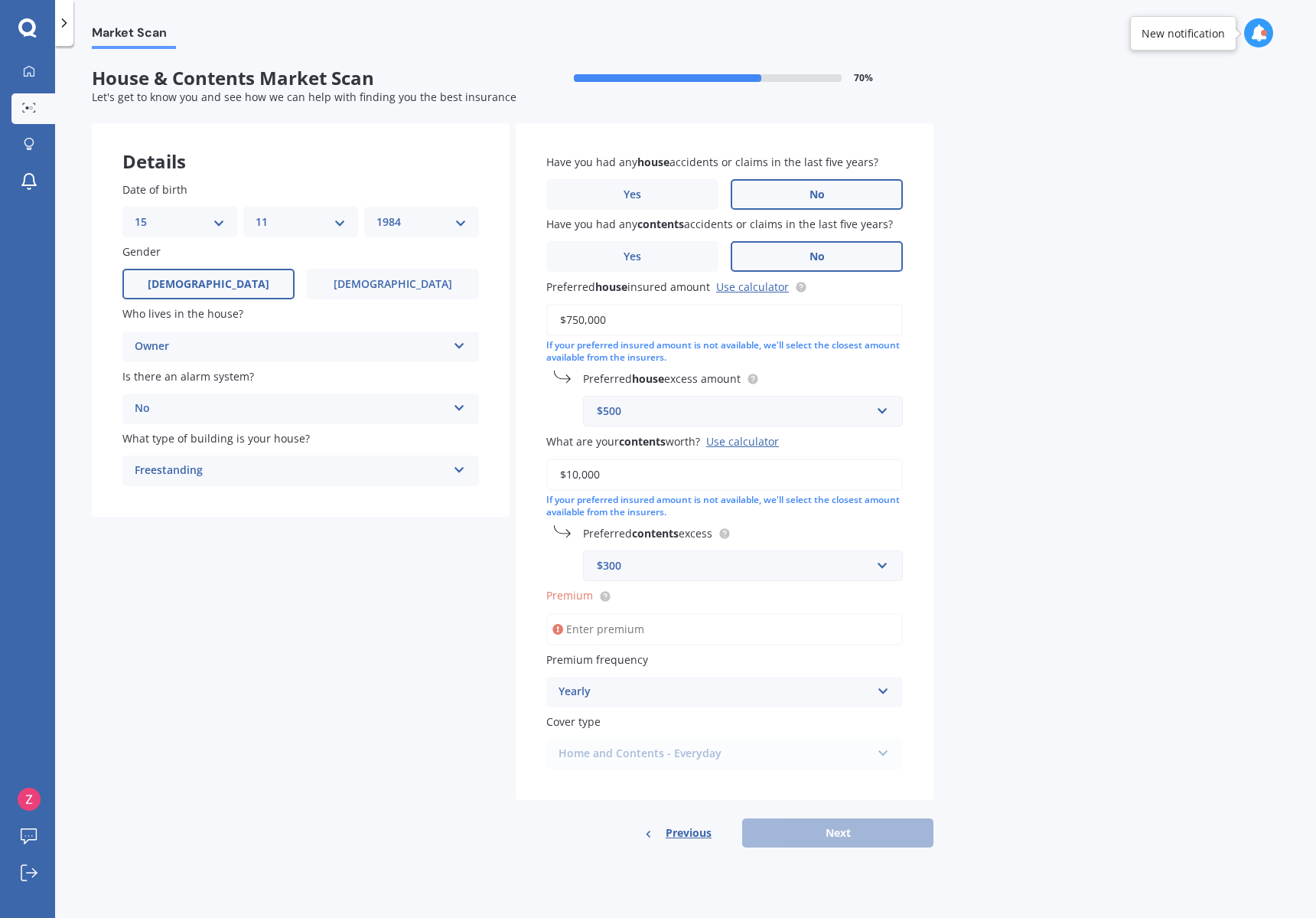
click at [678, 568] on div "$300" at bounding box center [734, 566] width 273 height 17
click at [636, 613] on div "$300" at bounding box center [742, 622] width 318 height 29
click at [663, 627] on input "Premium" at bounding box center [724, 629] width 356 height 32
click at [590, 613] on input "Premium" at bounding box center [724, 629] width 356 height 32
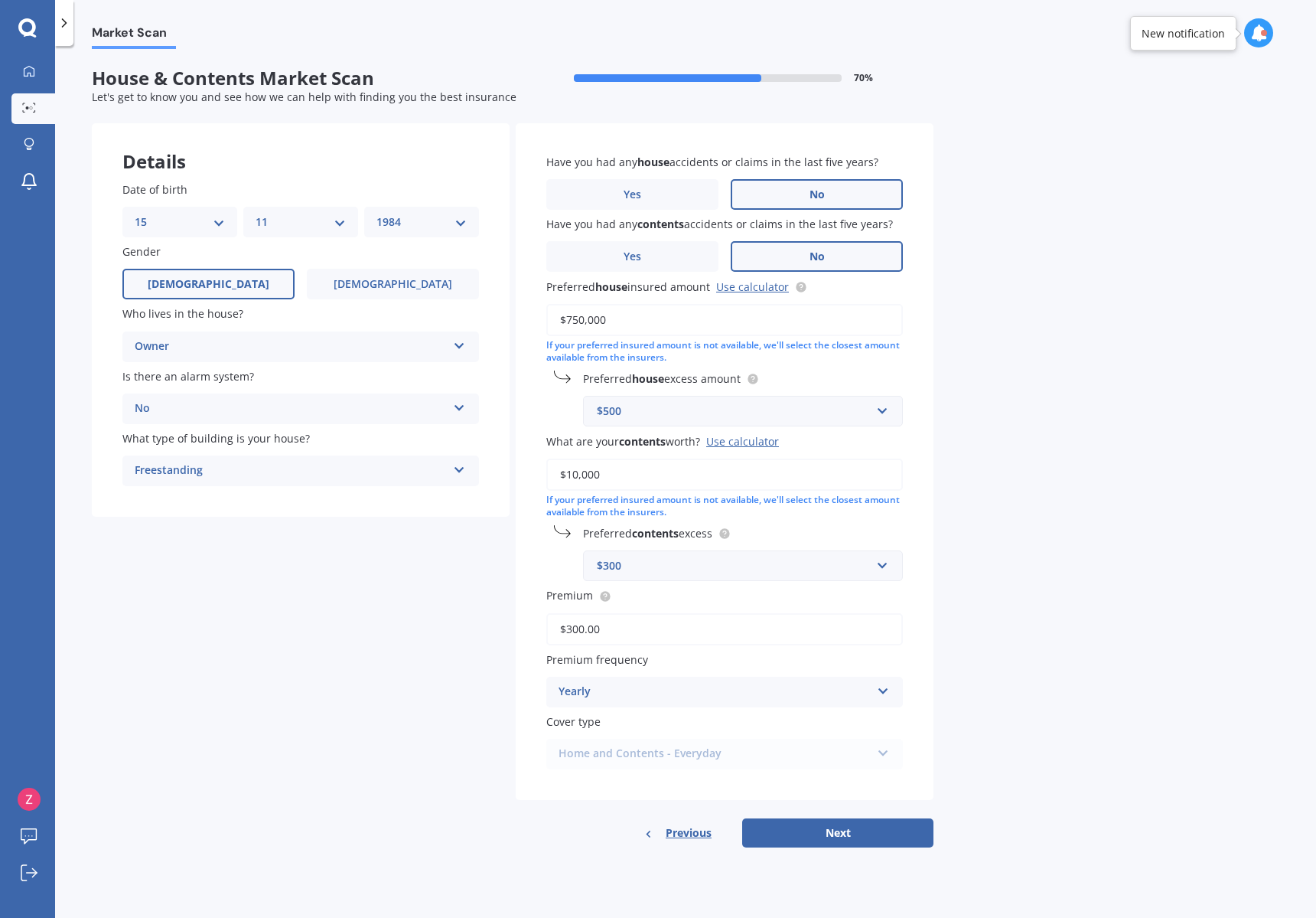
type input "$3,000.00"
click at [769, 818] on button "Next" at bounding box center [837, 833] width 192 height 29
select select "15"
select select "11"
select select "1984"
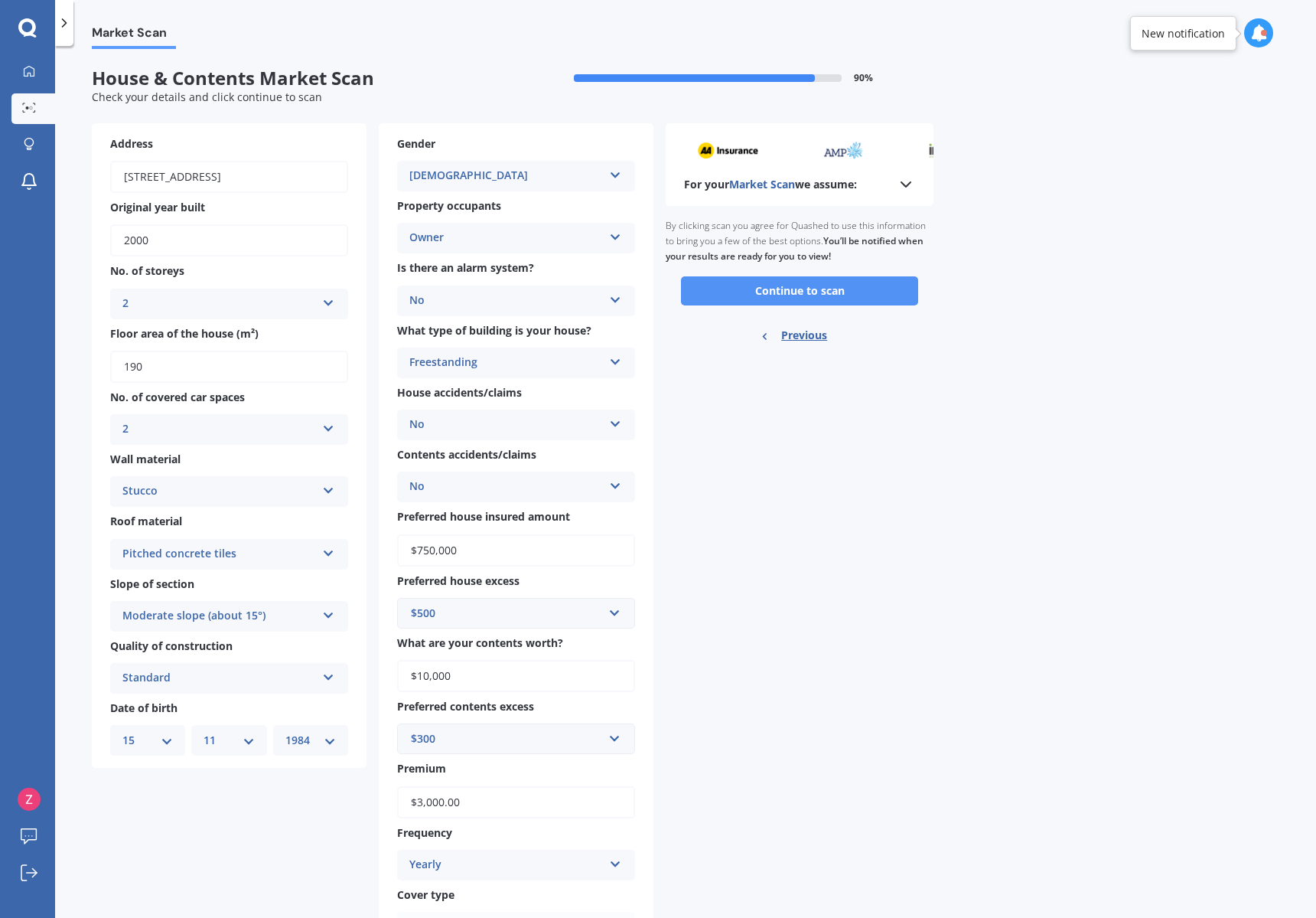
click at [827, 296] on button "Continue to scan" at bounding box center [799, 291] width 237 height 29
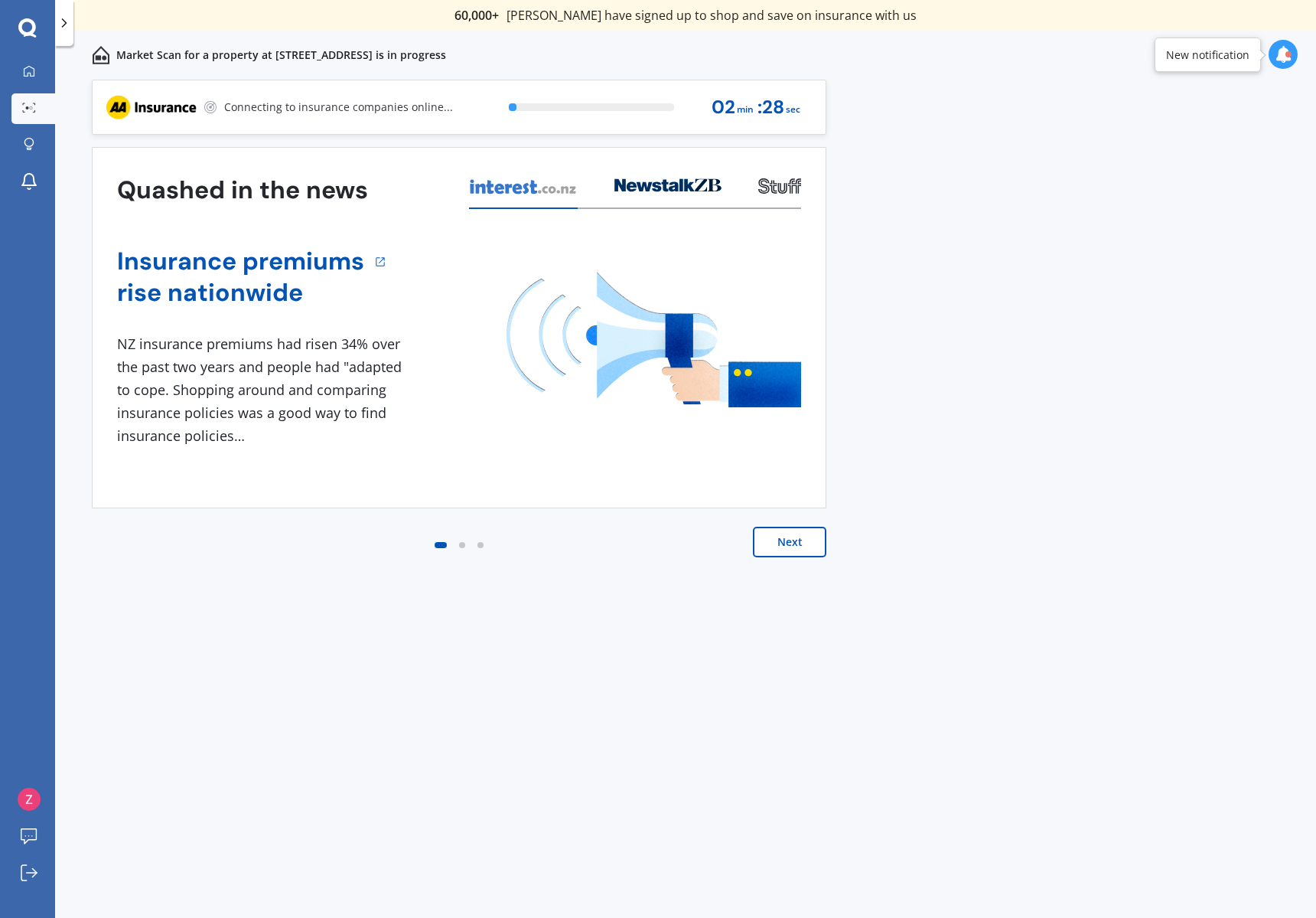
click at [803, 527] on button "Next" at bounding box center [789, 542] width 73 height 30
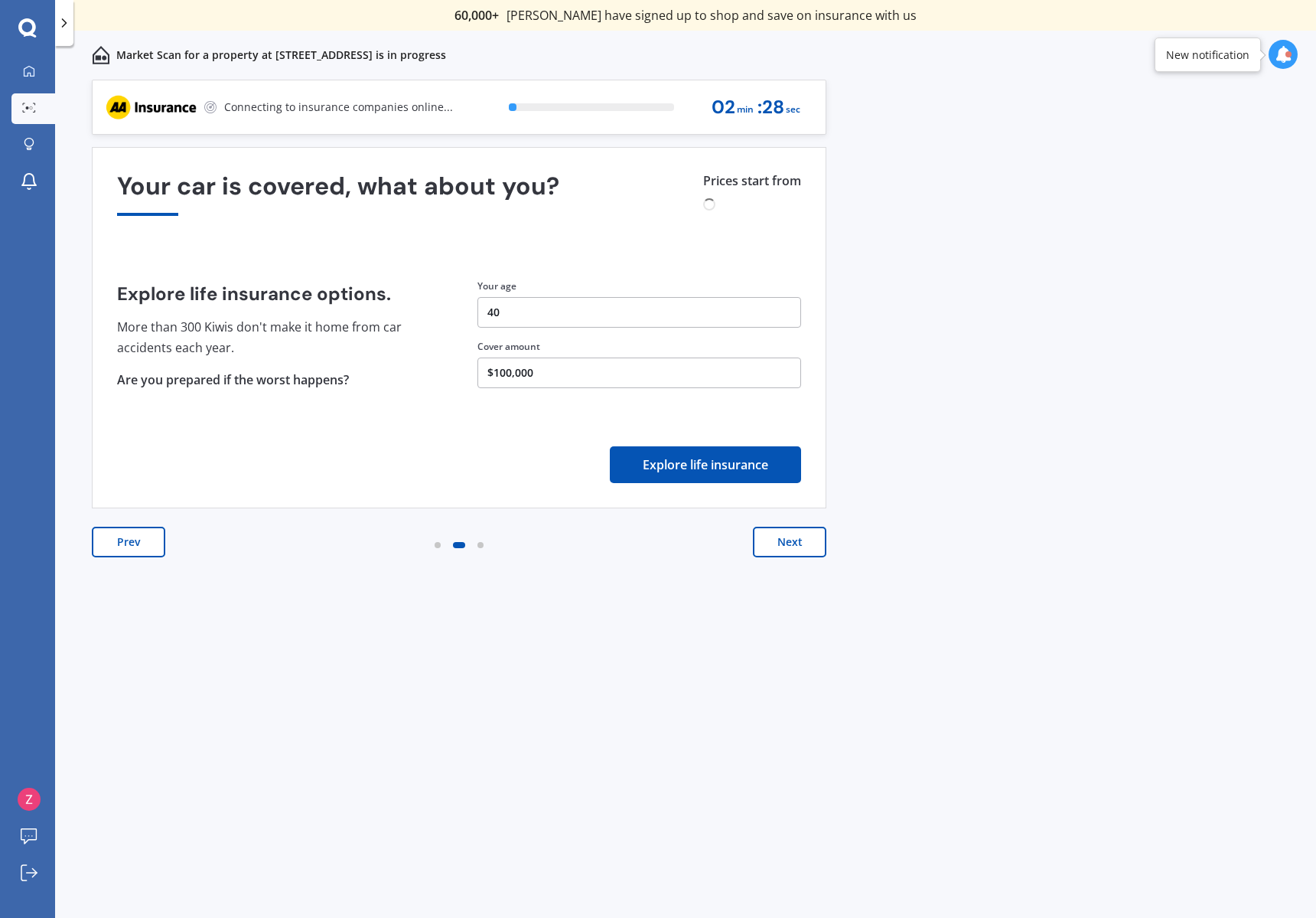
click at [803, 527] on button "Next" at bounding box center [789, 542] width 73 height 30
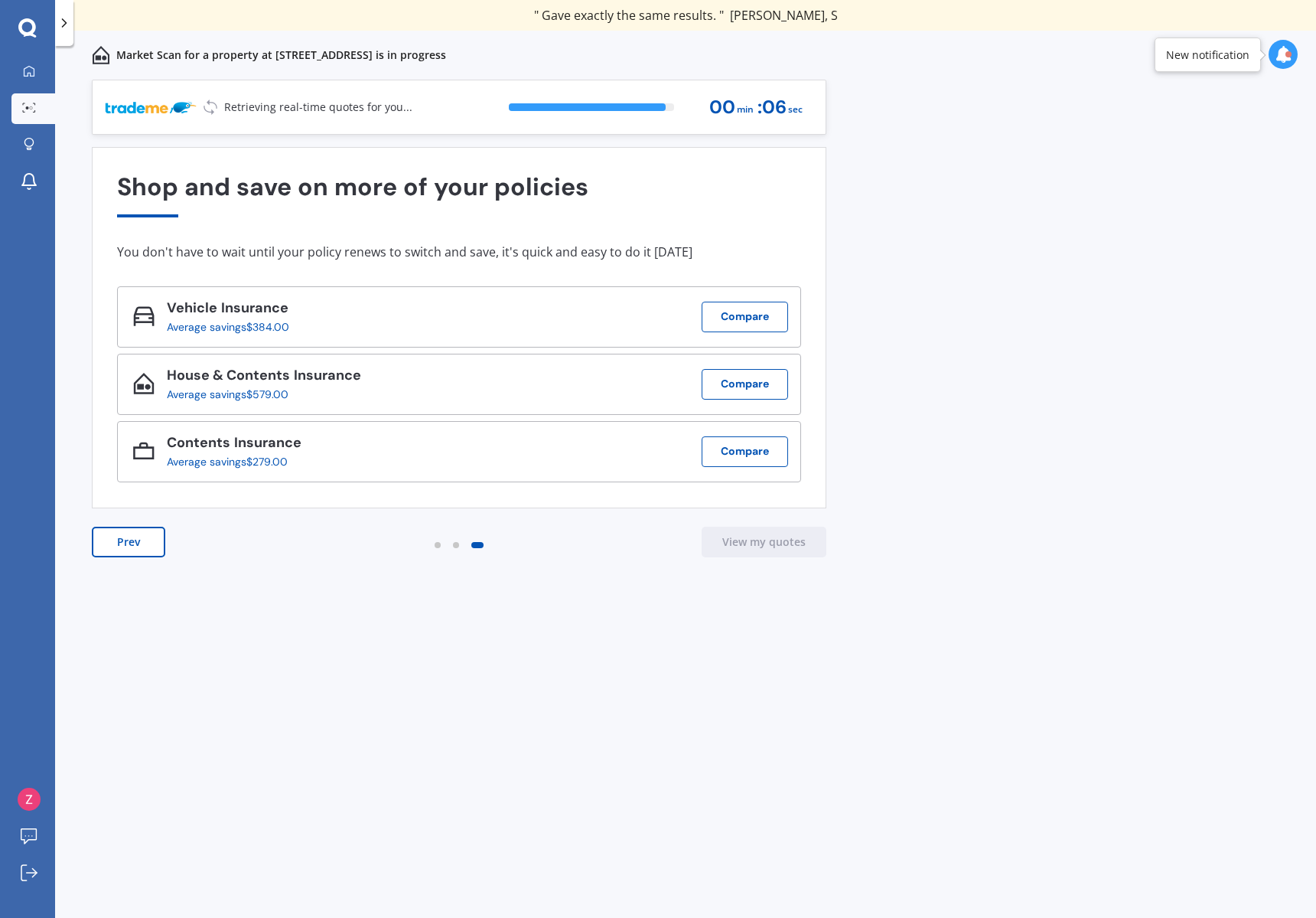
click at [1221, 128] on div "Previous 60,000+ Kiwis have signed up to shop and save on insurance with us " H…" at bounding box center [685, 515] width 1261 height 872
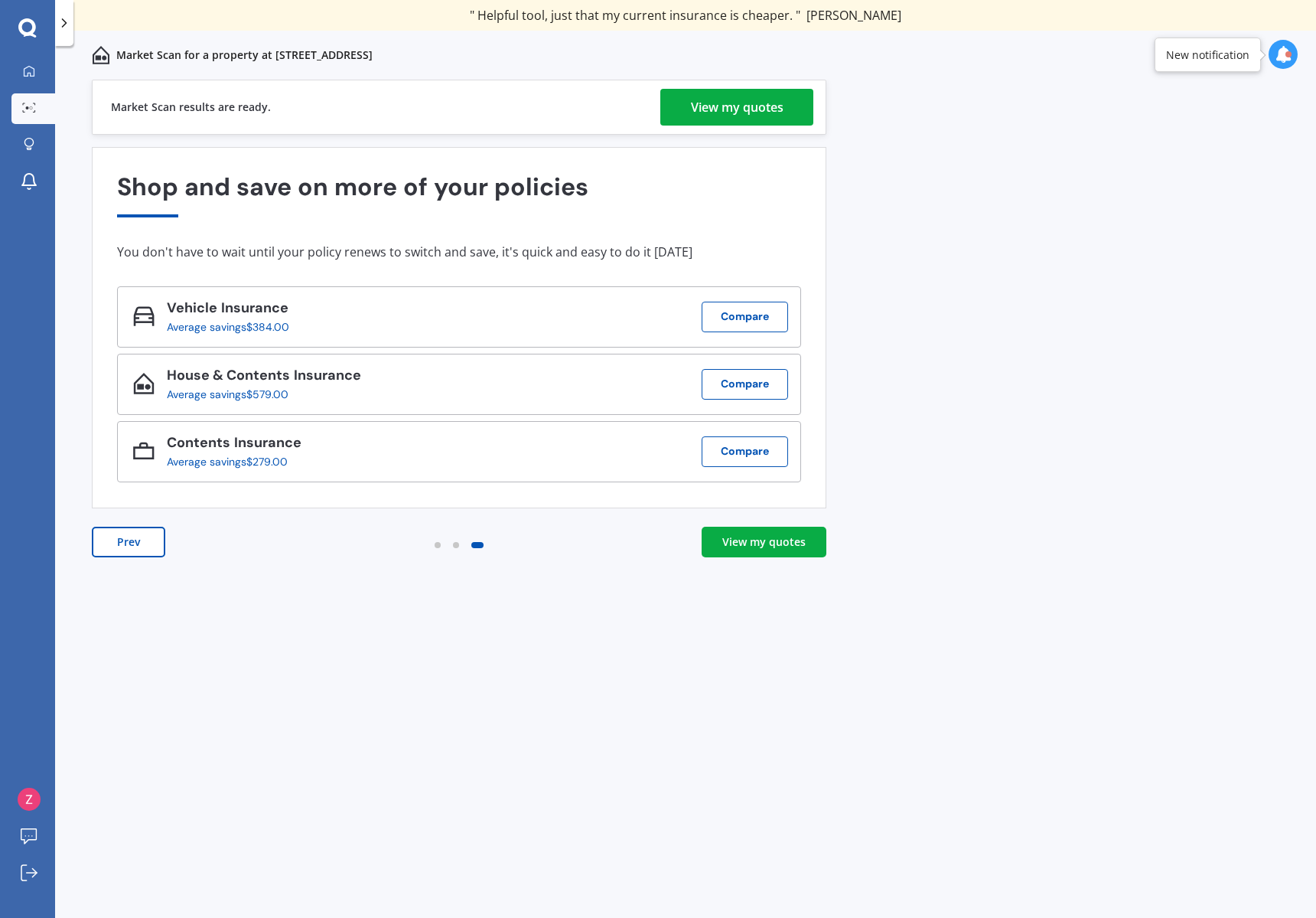
click at [730, 120] on div "View my quotes" at bounding box center [737, 107] width 93 height 37
